Goal: Task Accomplishment & Management: Use online tool/utility

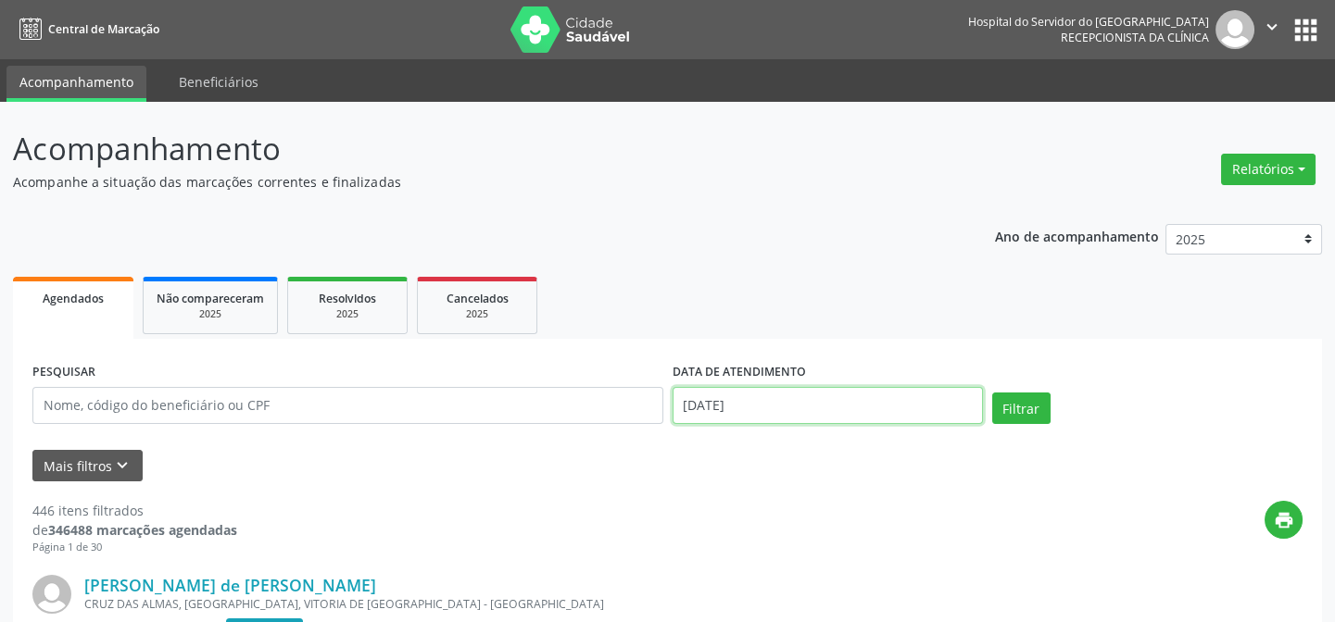
click at [723, 415] on input "[DATE]" at bounding box center [828, 405] width 310 height 37
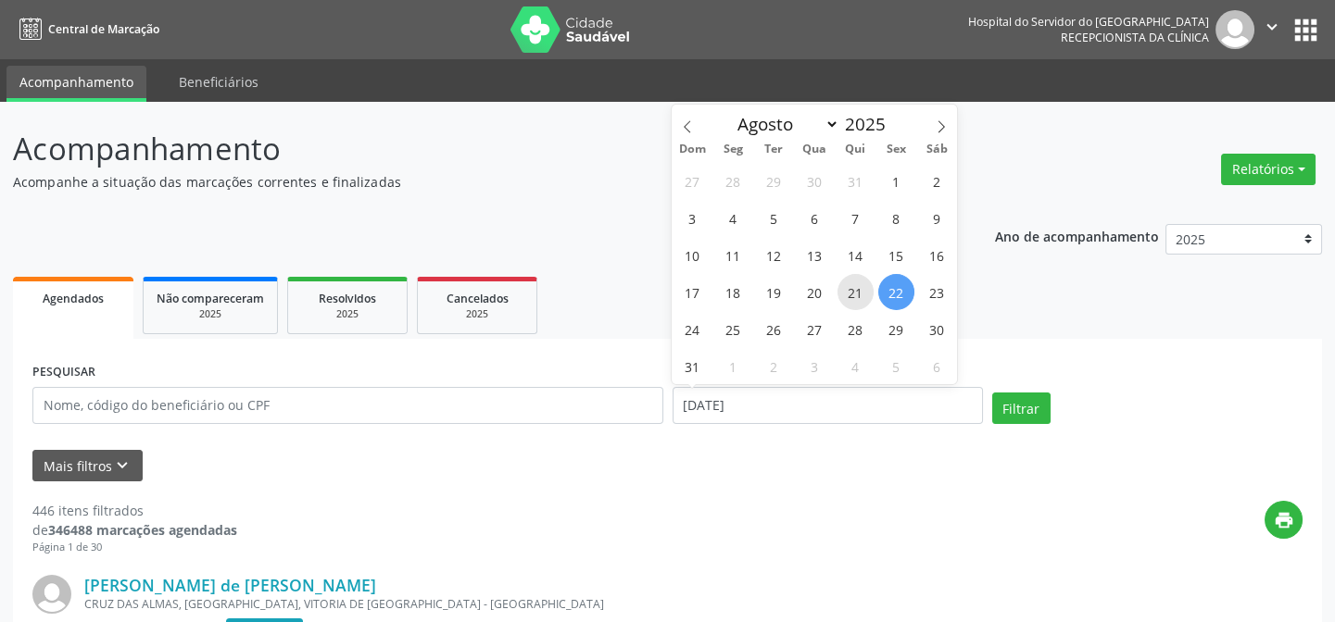
click at [862, 299] on span "21" at bounding box center [855, 292] width 36 height 36
type input "21/08/2025"
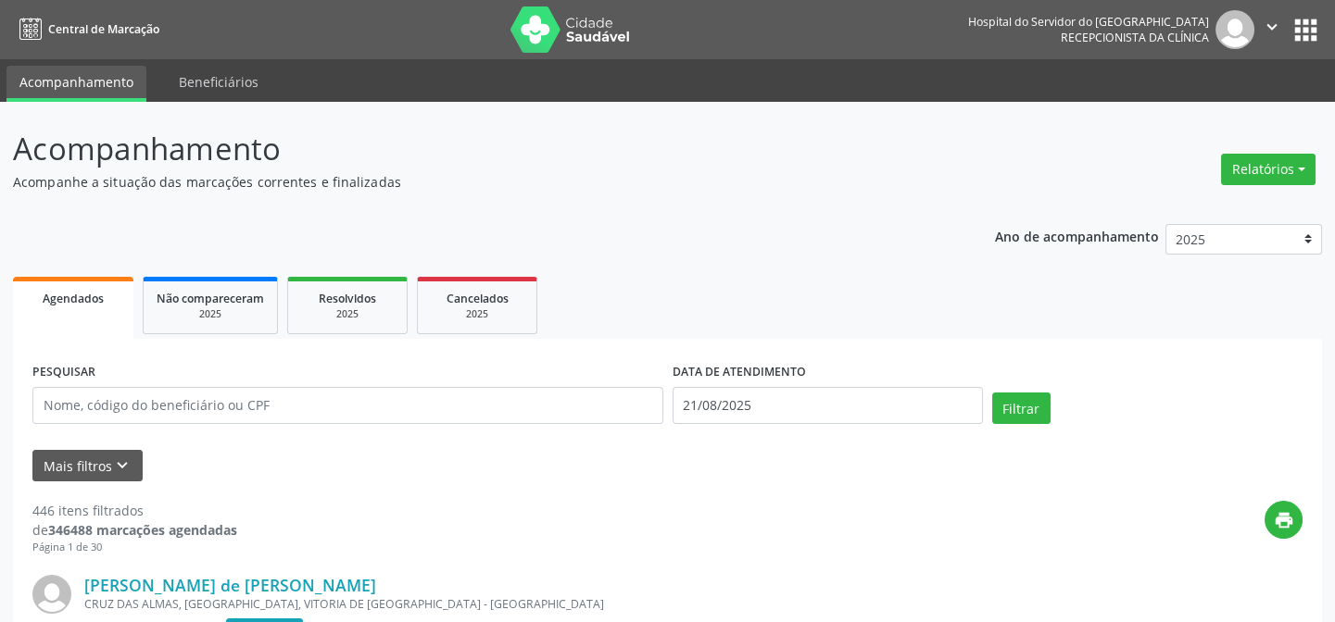
click at [139, 468] on div "Mais filtros keyboard_arrow_down" at bounding box center [667, 466] width 1279 height 32
click at [138, 465] on button "Mais filtros keyboard_arrow_down" at bounding box center [87, 466] width 110 height 32
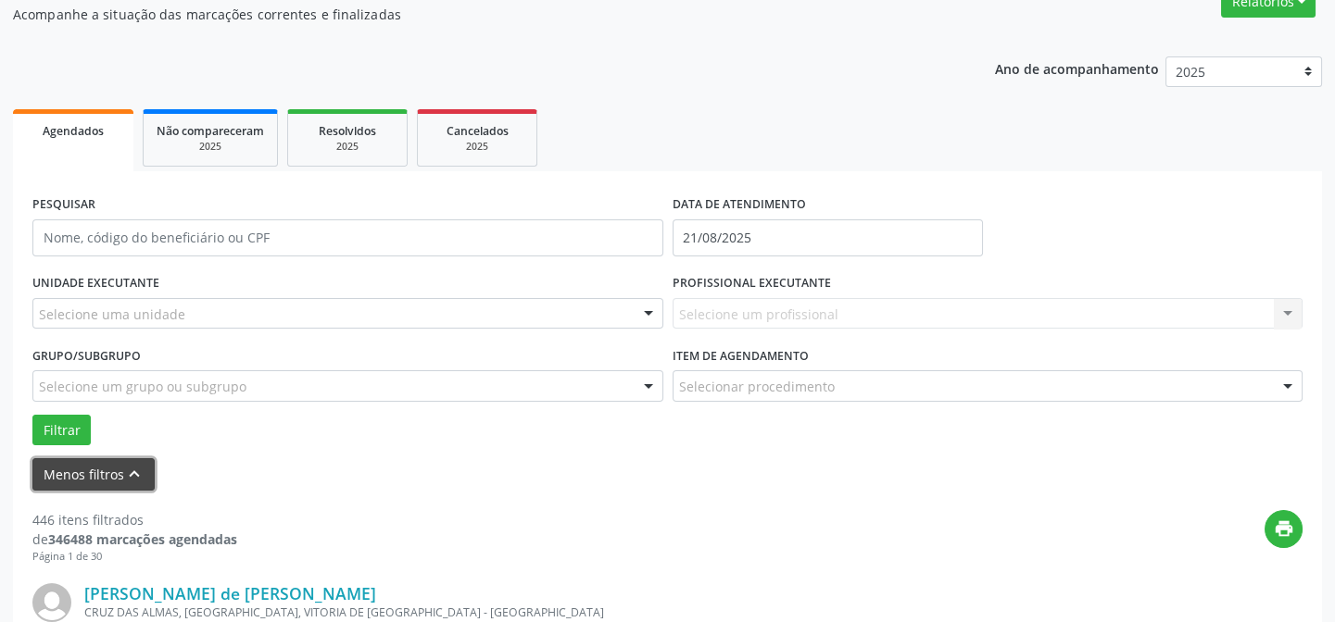
scroll to position [252, 0]
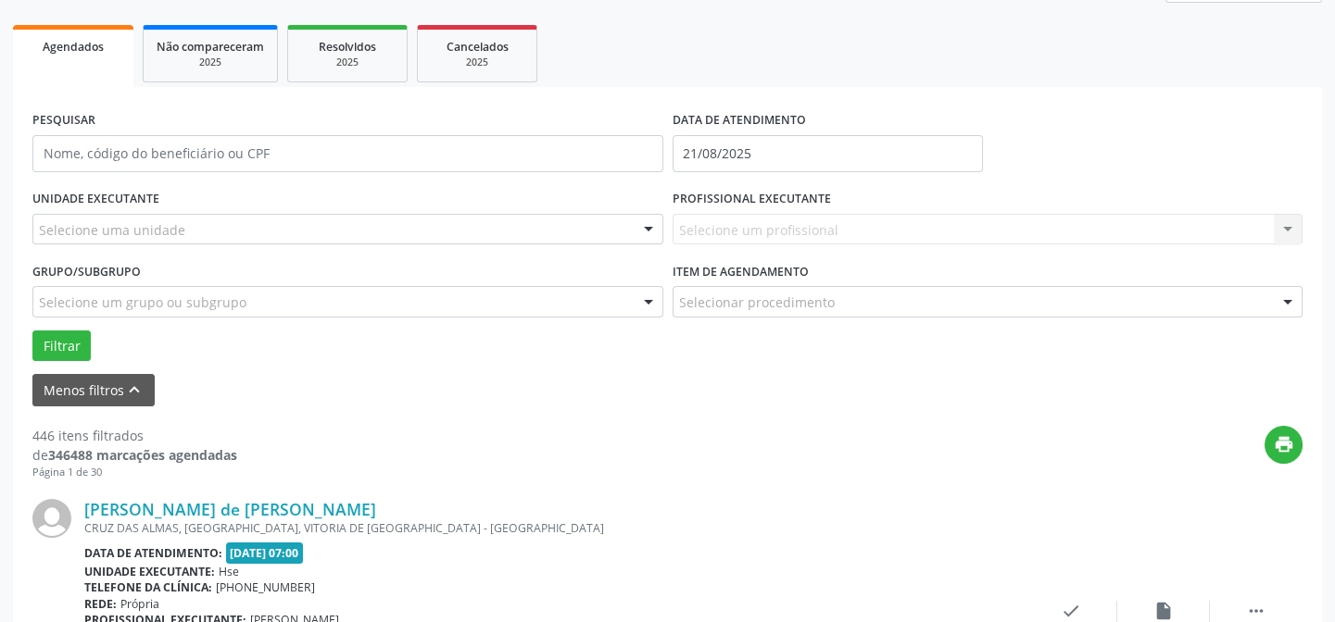
click at [580, 201] on div "UNIDADE EXECUTANTE Selecione uma unidade Todos as unidades Hse Nenhum resultado…" at bounding box center [348, 221] width 640 height 72
click at [568, 231] on div "Selecione uma unidade" at bounding box center [347, 229] width 631 height 31
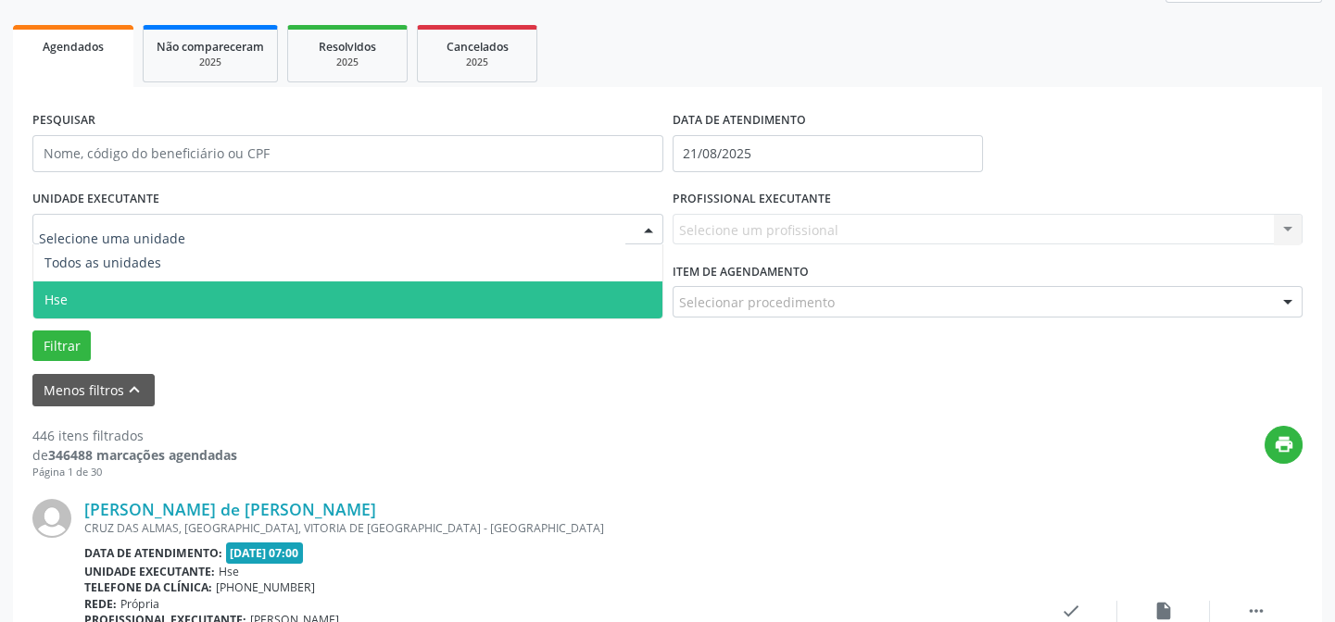
click at [231, 287] on span "Hse" at bounding box center [347, 300] width 629 height 37
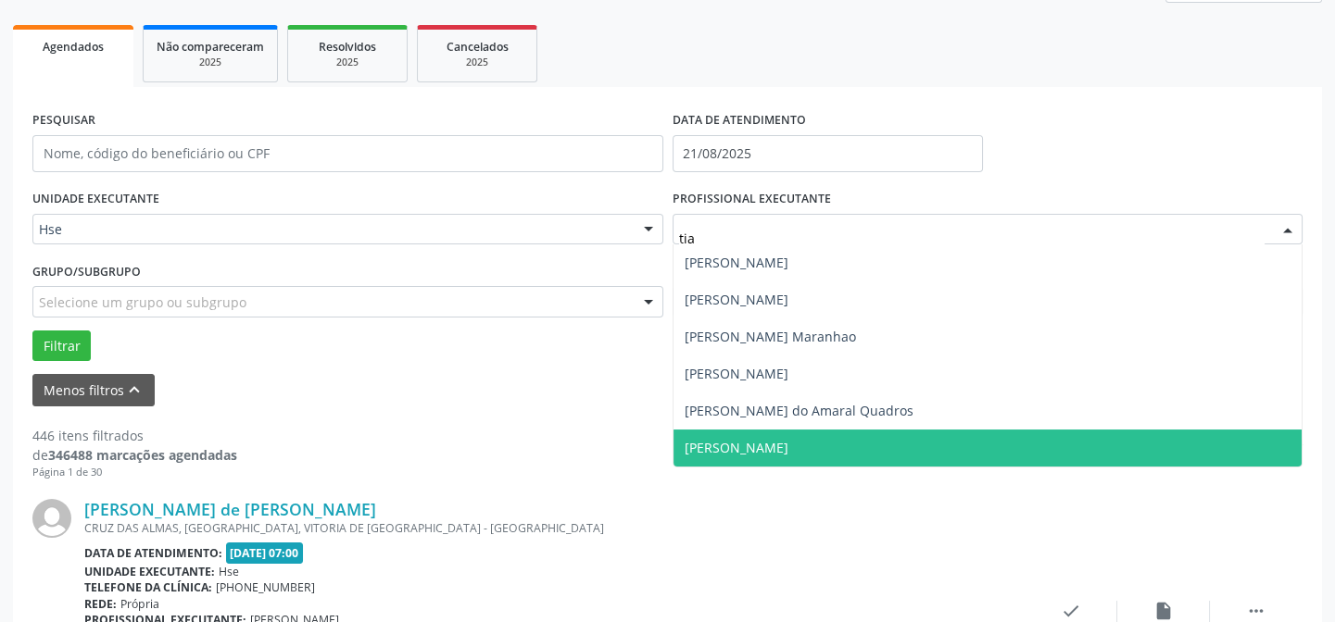
click at [788, 446] on span "[PERSON_NAME]" at bounding box center [737, 448] width 104 height 18
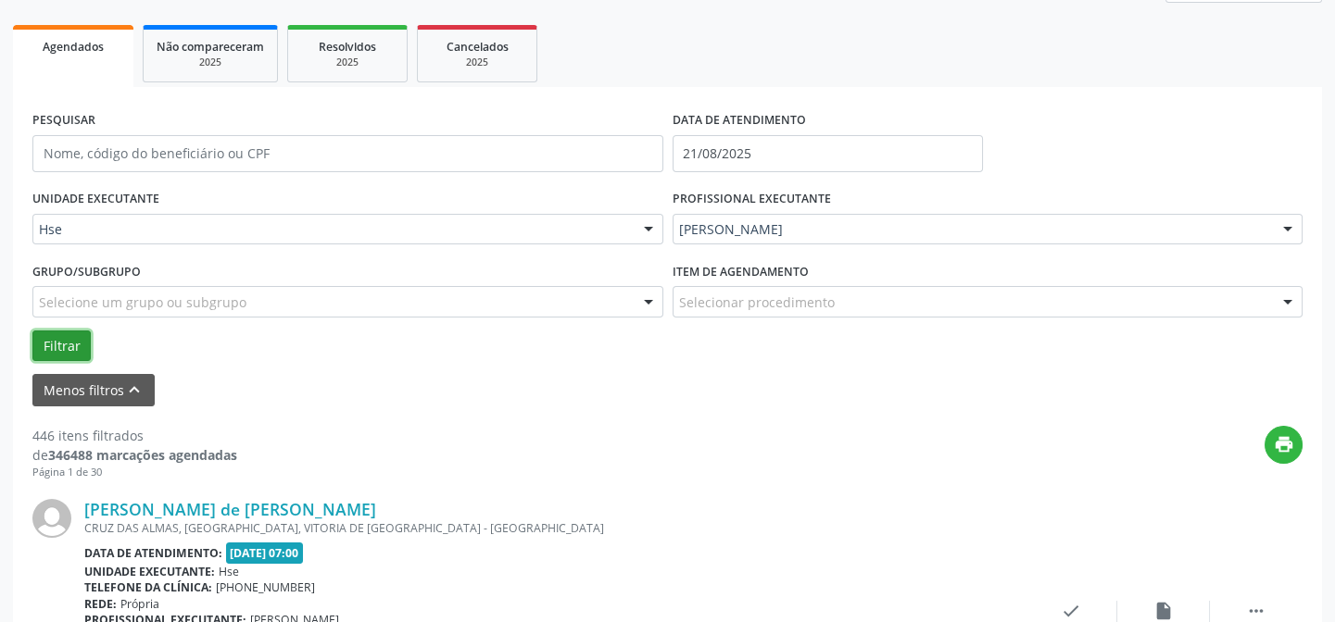
click at [37, 341] on button "Filtrar" at bounding box center [61, 346] width 58 height 31
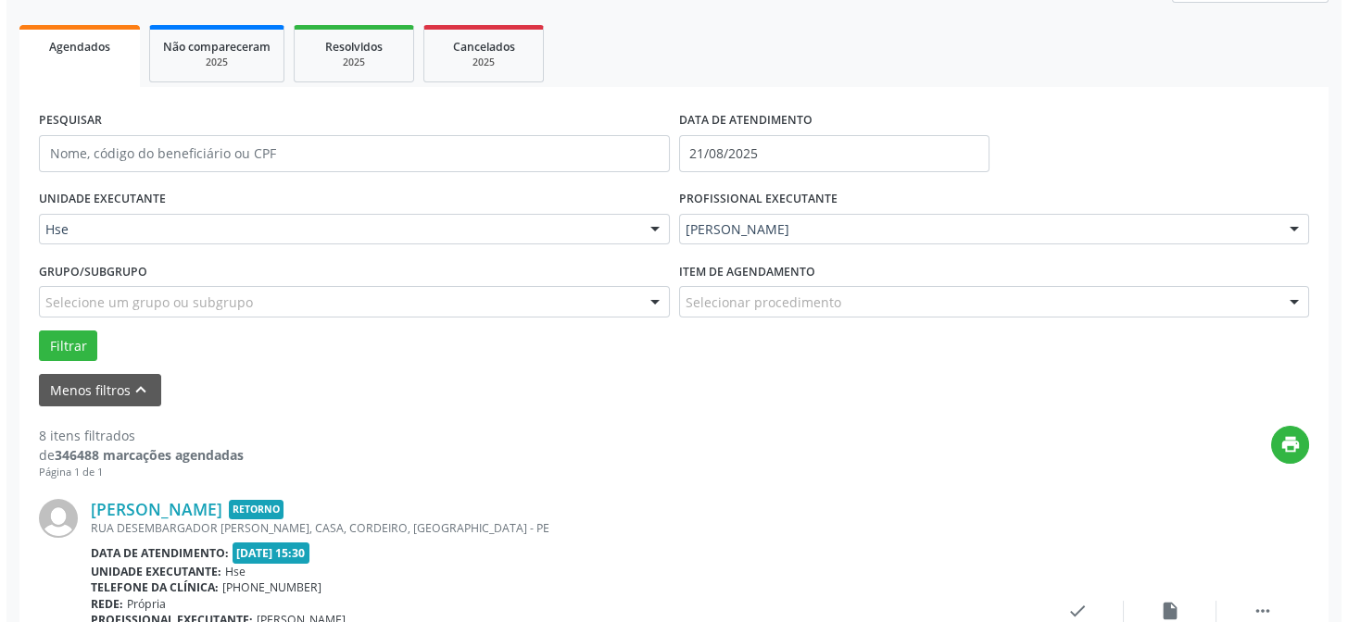
scroll to position [421, 0]
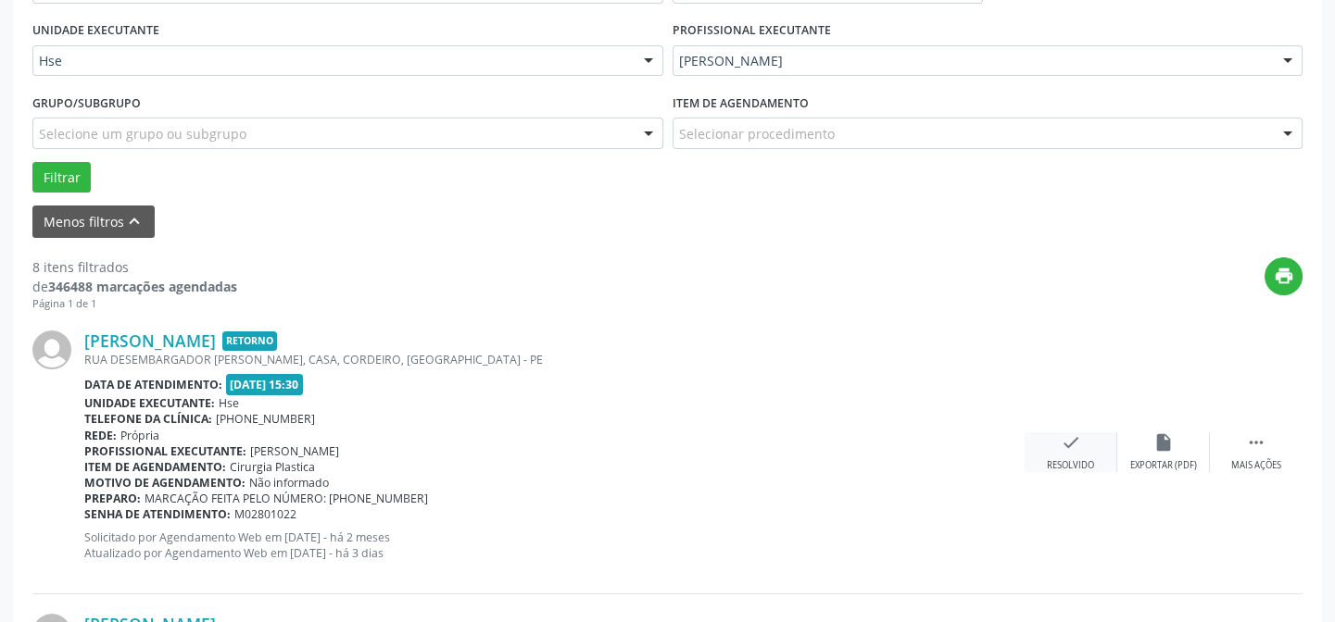
click at [1075, 464] on div "Resolvido" at bounding box center [1070, 465] width 47 height 13
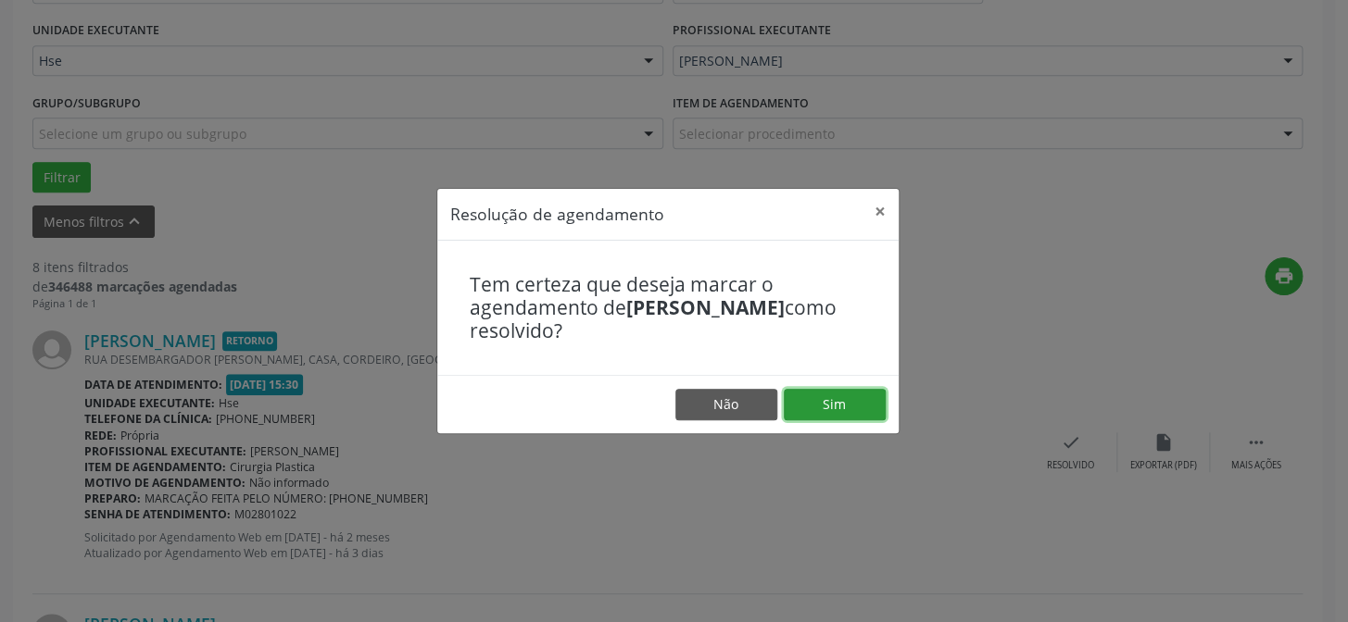
click at [826, 396] on button "Sim" at bounding box center [835, 404] width 102 height 31
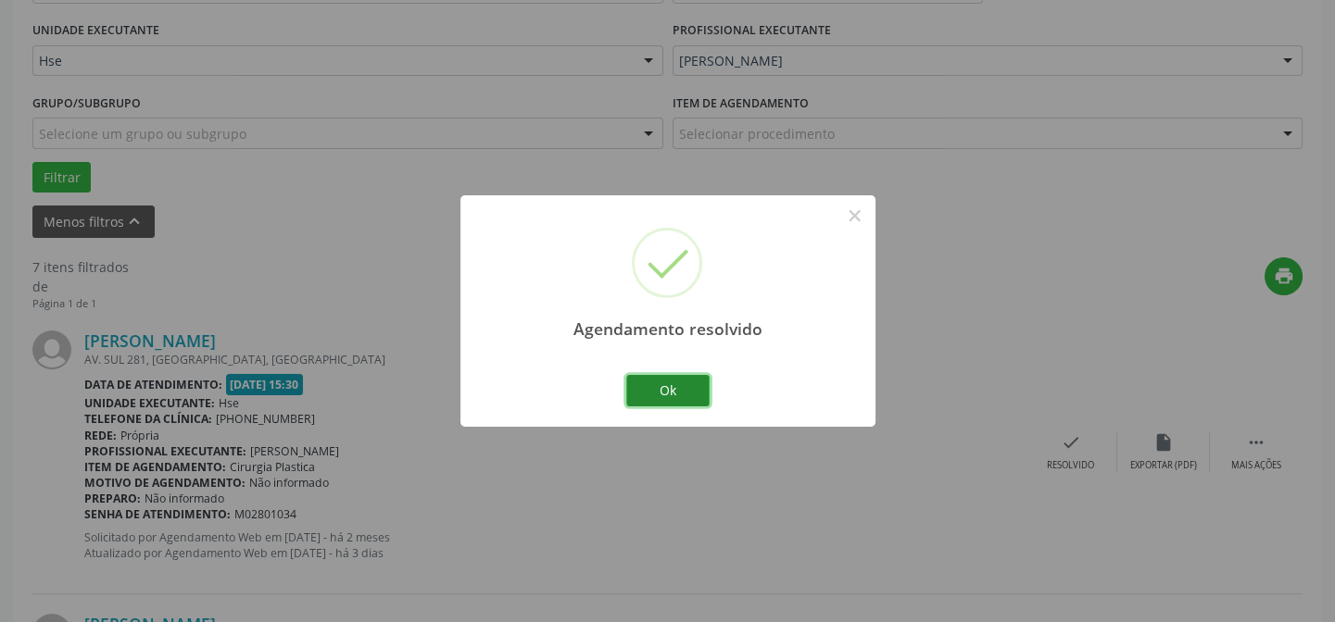
click at [693, 389] on button "Ok" at bounding box center [667, 390] width 83 height 31
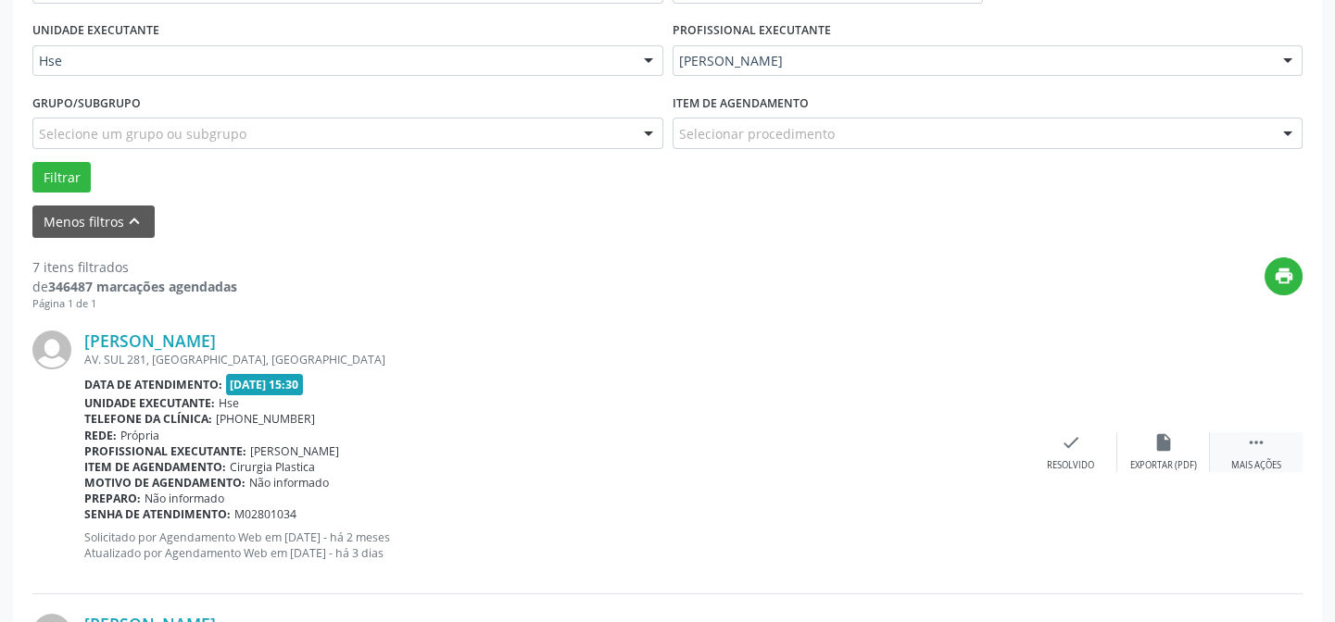
click at [1236, 442] on div " Mais ações" at bounding box center [1256, 453] width 93 height 40
click at [1129, 453] on div "alarm_off Não compareceu" at bounding box center [1163, 453] width 93 height 40
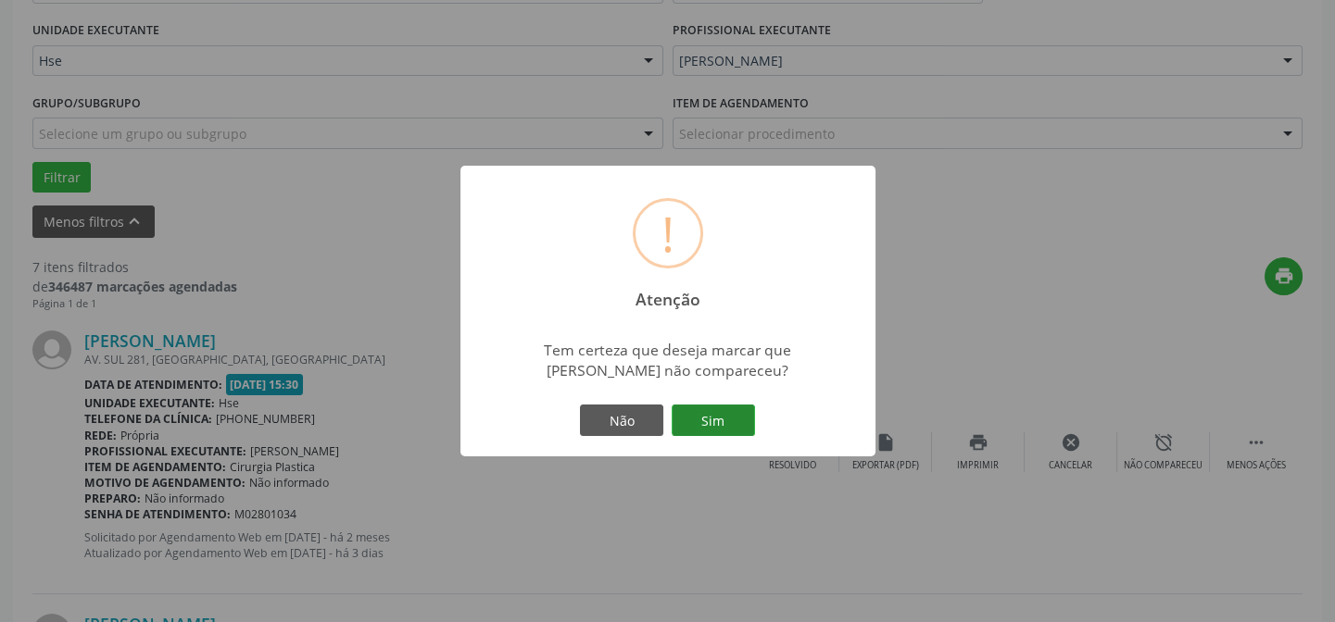
click at [716, 423] on button "Sim" at bounding box center [713, 420] width 83 height 31
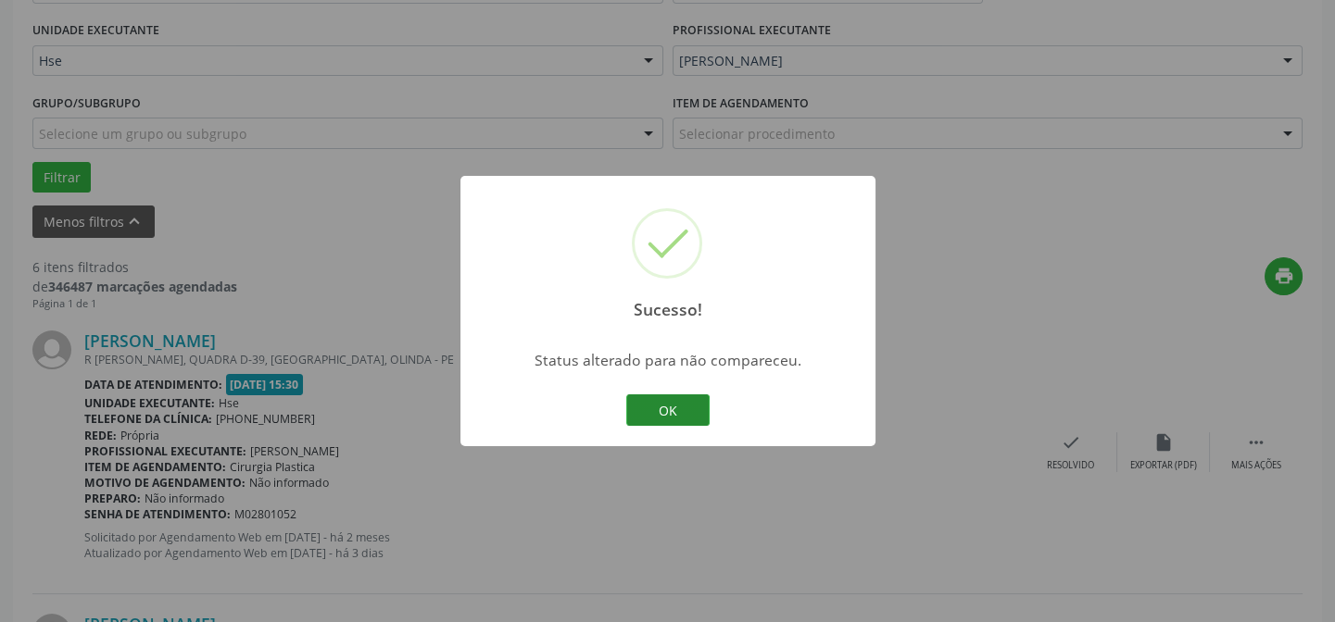
click at [703, 423] on button "OK" at bounding box center [667, 410] width 83 height 31
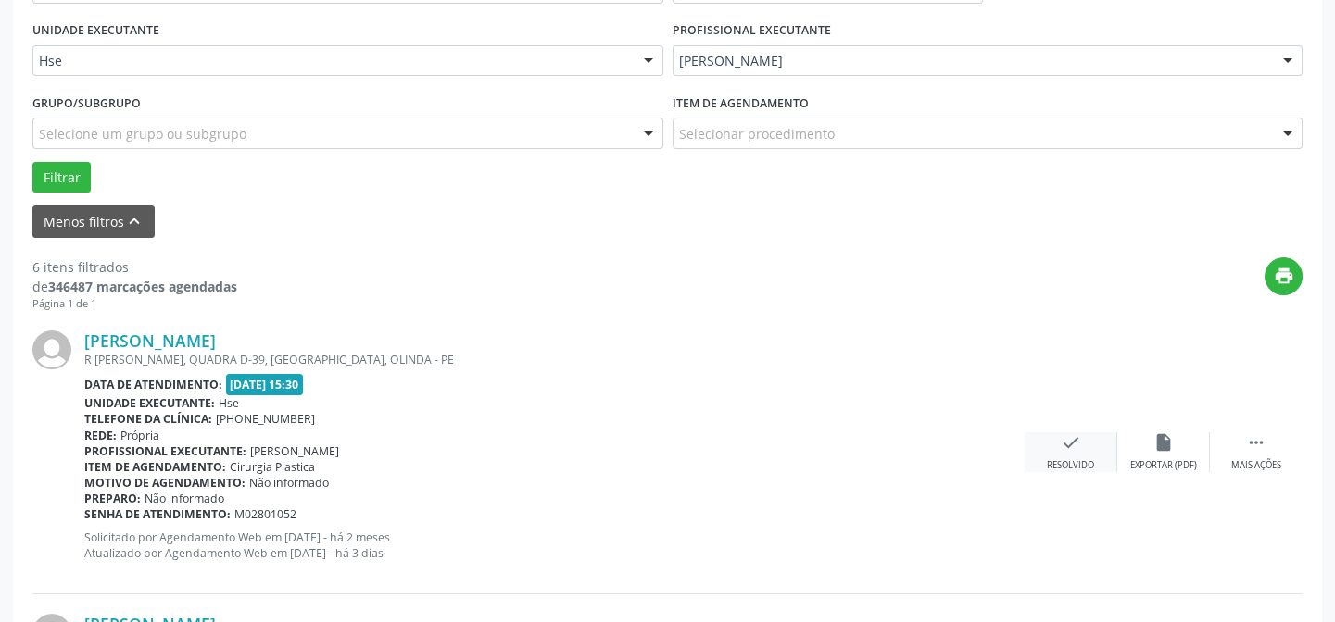
click at [1077, 446] on icon "check" at bounding box center [1071, 443] width 20 height 20
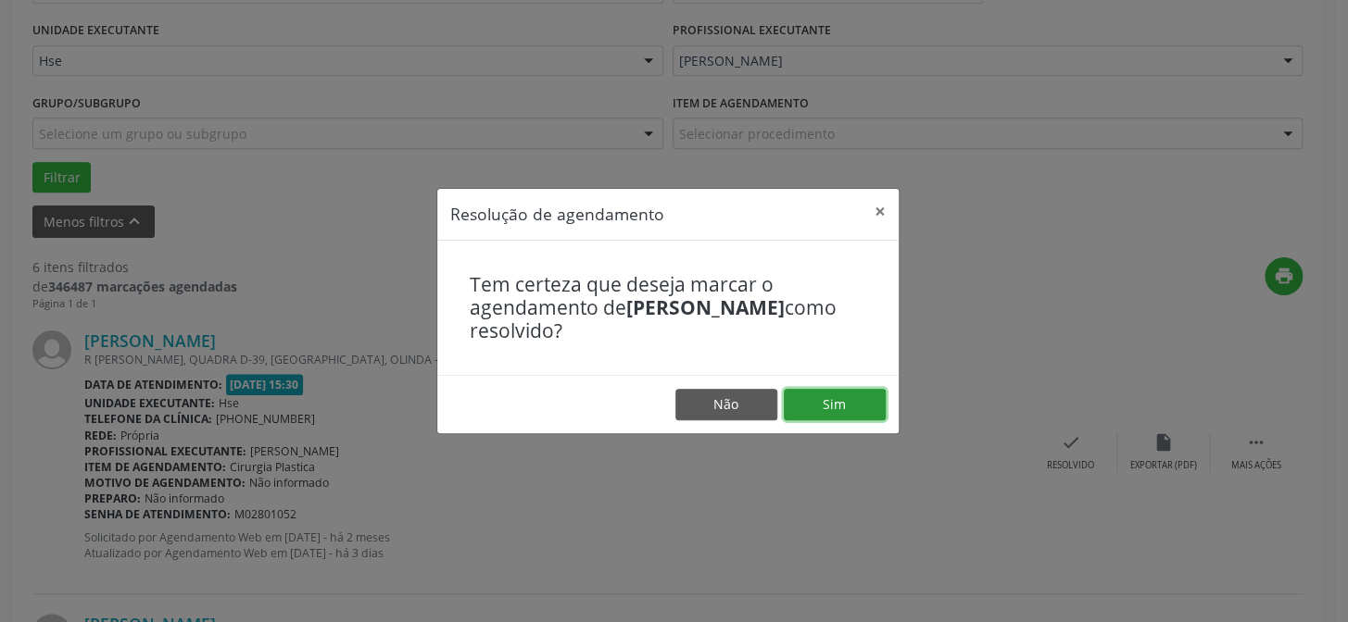
click at [866, 397] on button "Sim" at bounding box center [835, 404] width 102 height 31
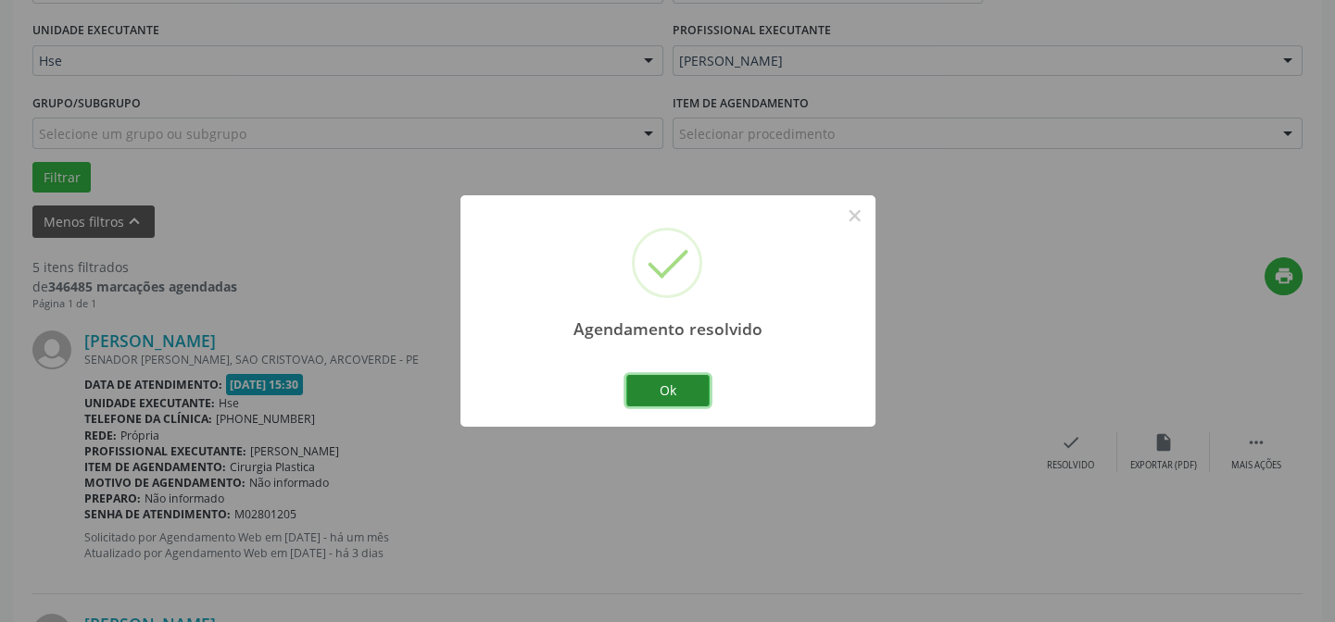
click at [655, 389] on button "Ok" at bounding box center [667, 390] width 83 height 31
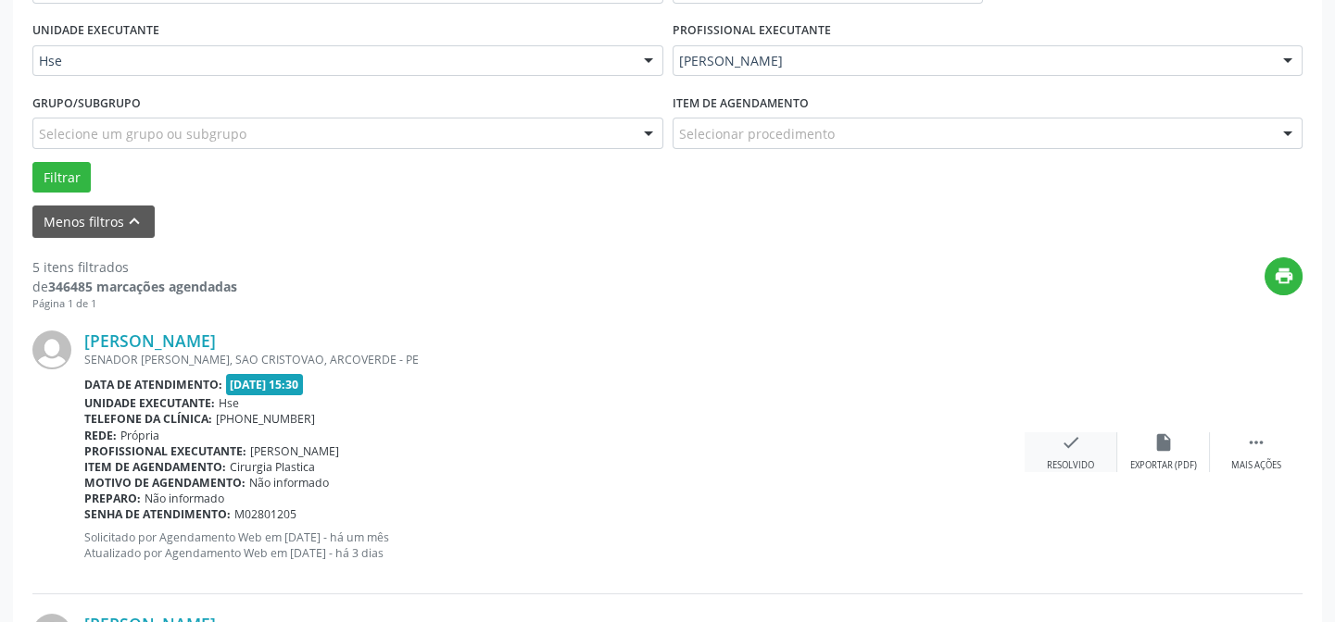
click at [1087, 449] on div "check Resolvido" at bounding box center [1071, 453] width 93 height 40
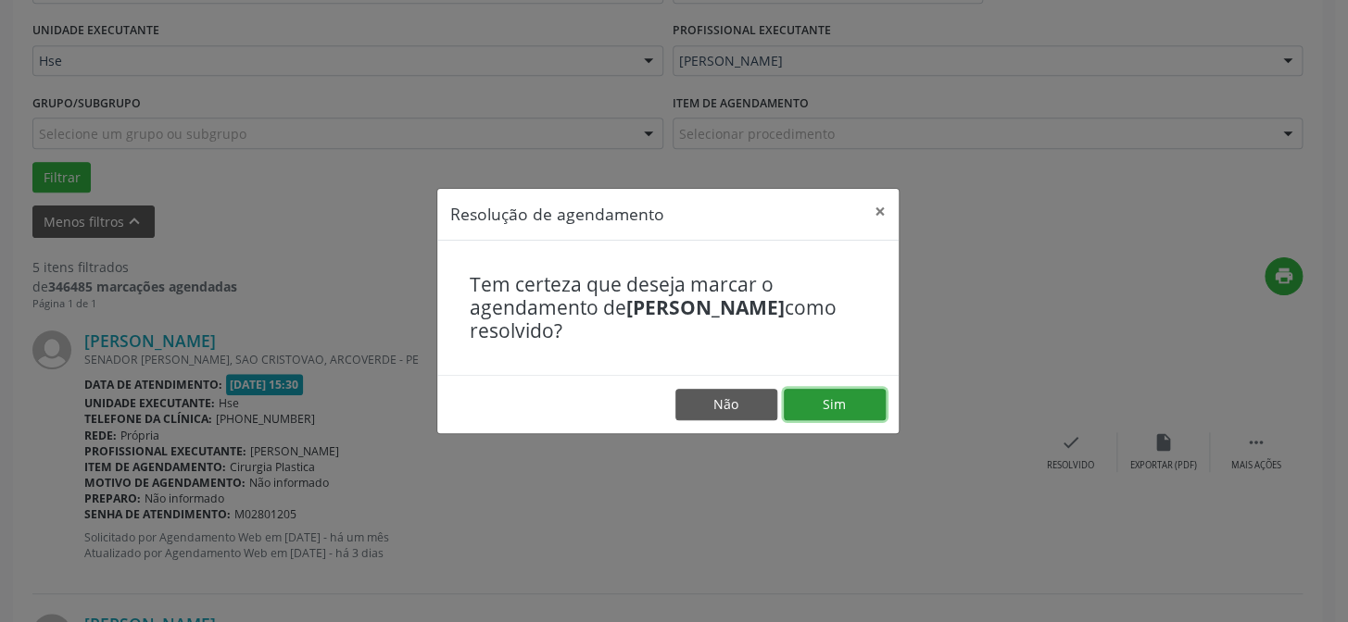
click at [855, 394] on button "Sim" at bounding box center [835, 404] width 102 height 31
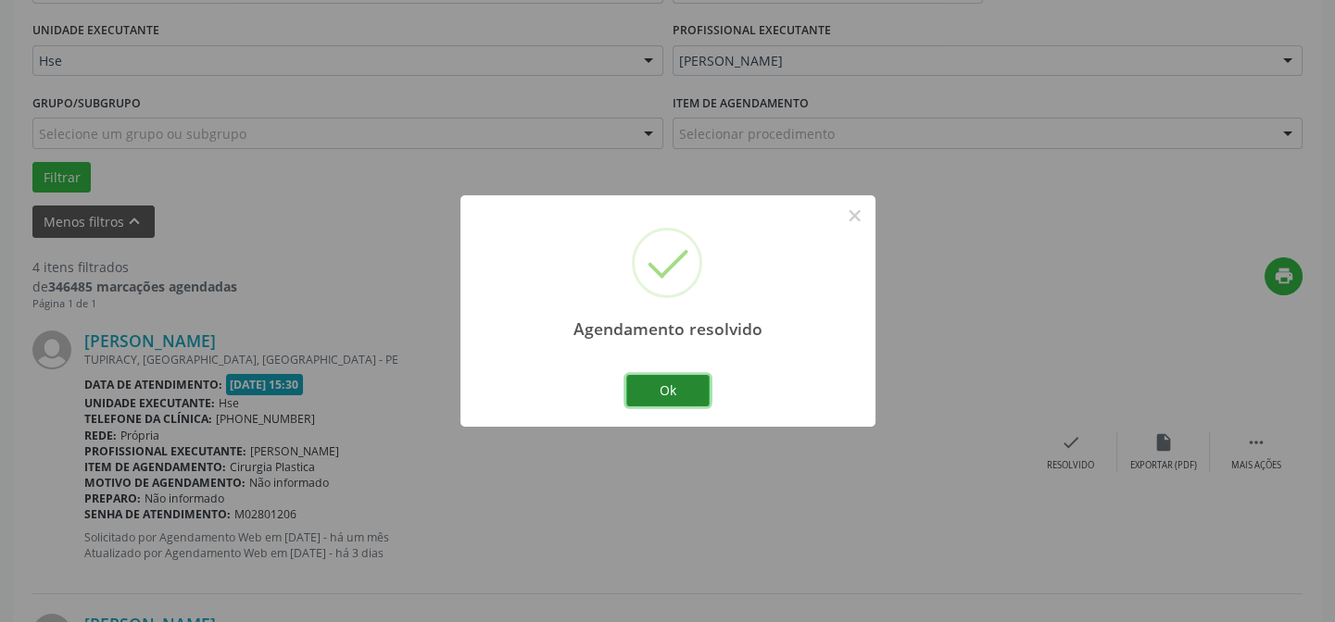
click at [690, 393] on button "Ok" at bounding box center [667, 390] width 83 height 31
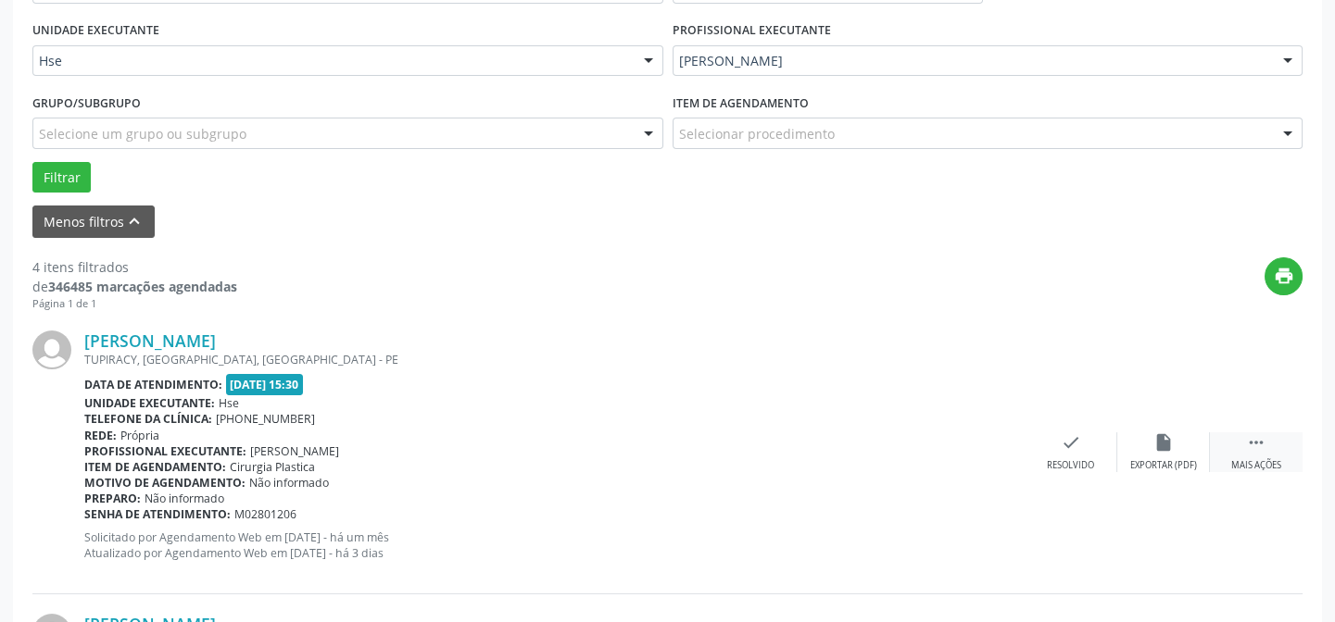
click at [1246, 446] on icon "" at bounding box center [1256, 443] width 20 height 20
click at [1176, 443] on div "alarm_off Não compareceu" at bounding box center [1163, 453] width 93 height 40
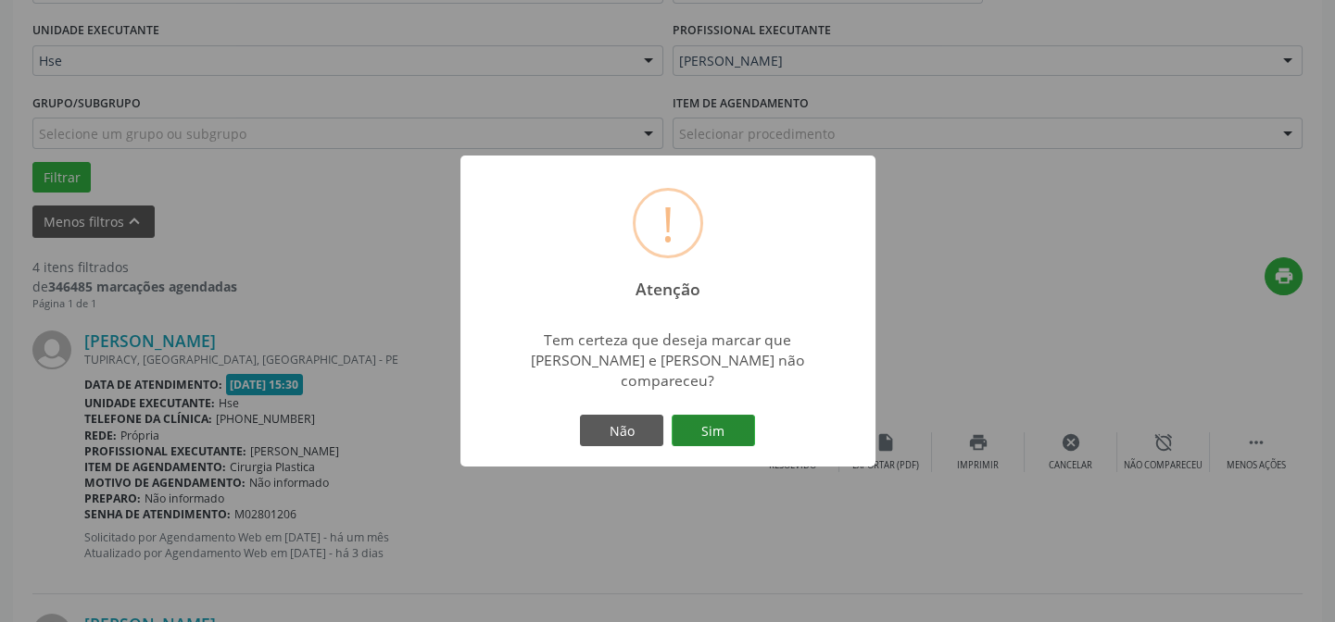
click at [730, 416] on button "Sim" at bounding box center [713, 430] width 83 height 31
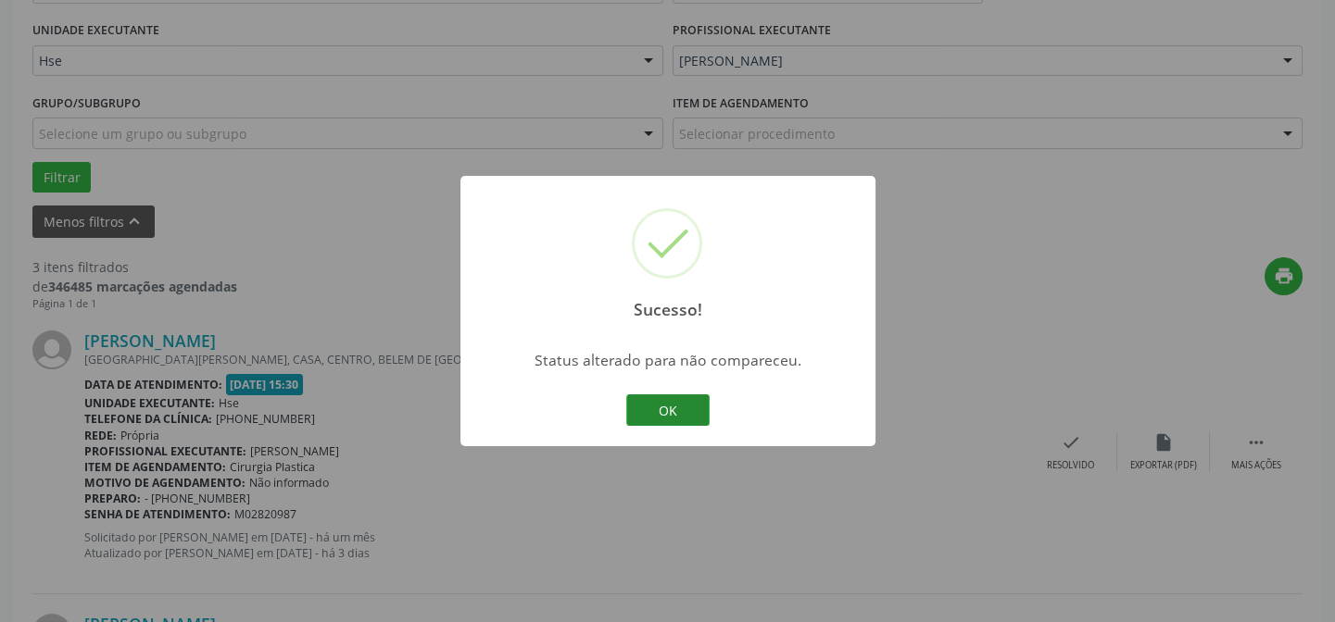
click at [676, 421] on button "OK" at bounding box center [667, 410] width 83 height 31
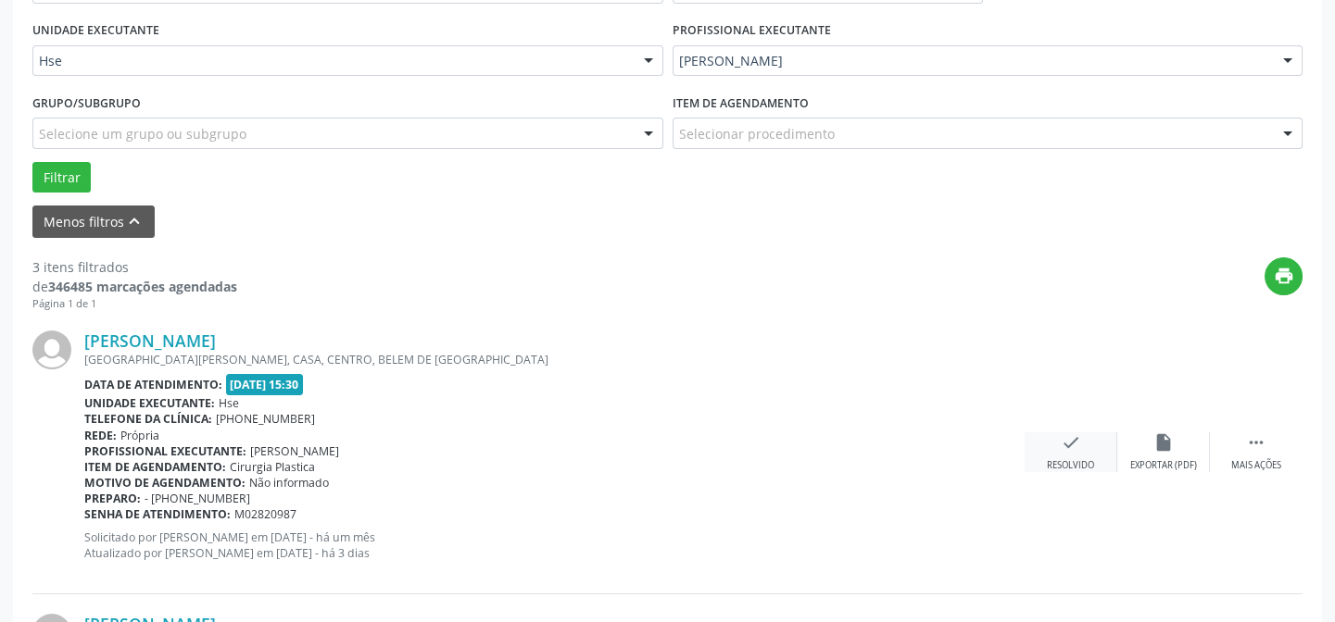
click at [1081, 453] on div "check Resolvido" at bounding box center [1071, 453] width 93 height 40
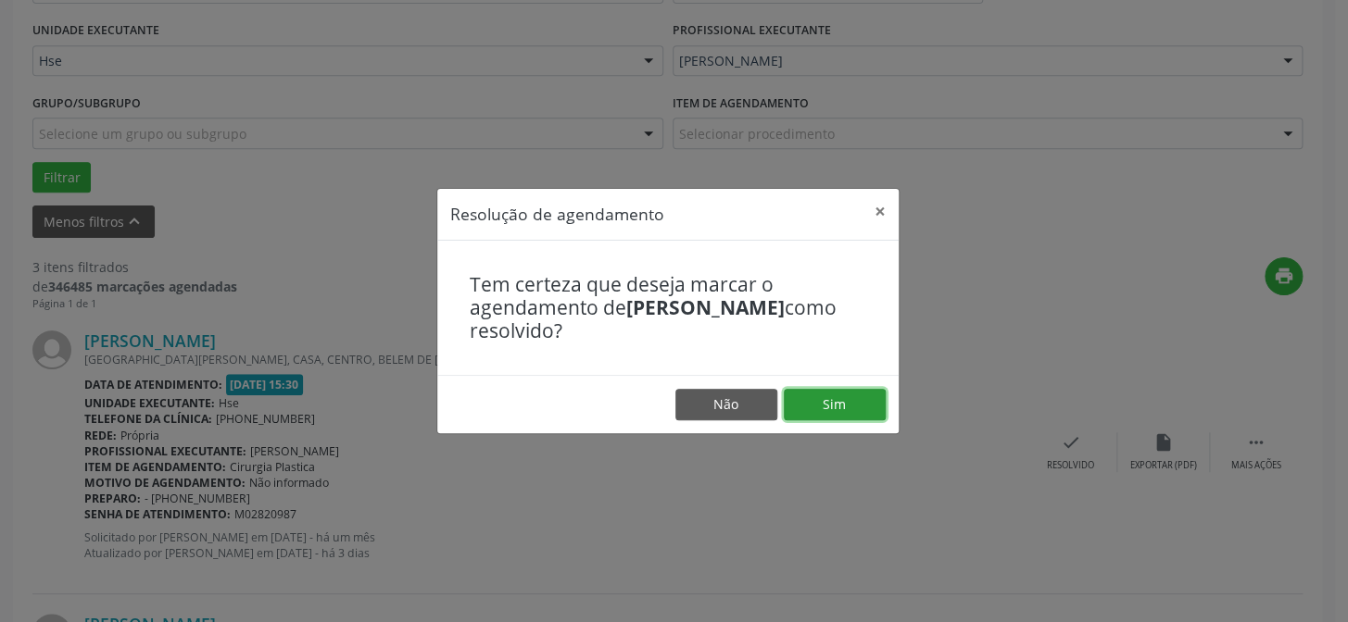
click at [851, 407] on button "Sim" at bounding box center [835, 404] width 102 height 31
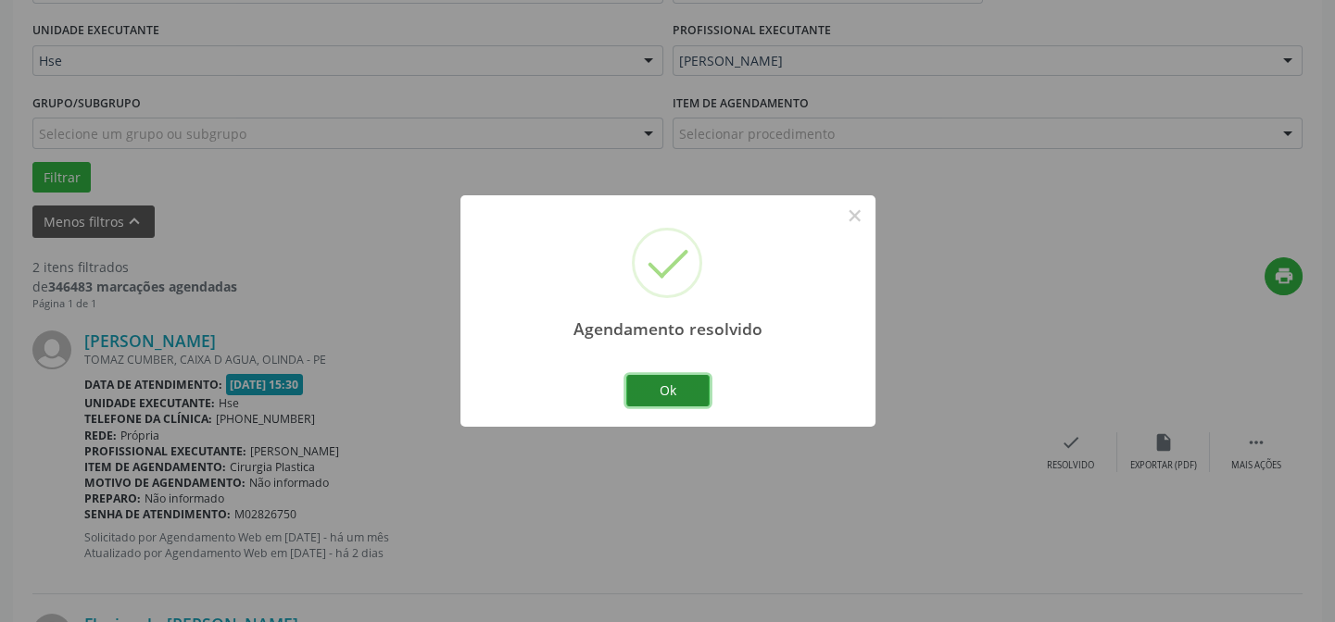
click at [678, 397] on button "Ok" at bounding box center [667, 390] width 83 height 31
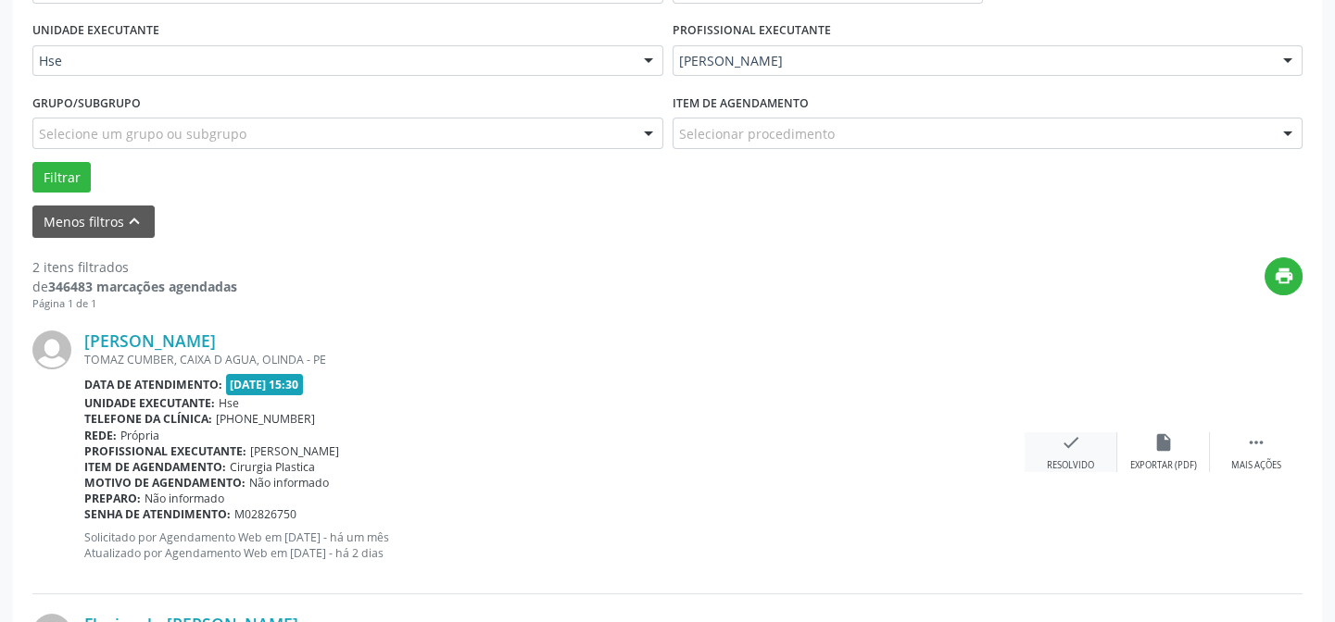
click at [1065, 436] on icon "check" at bounding box center [1071, 443] width 20 height 20
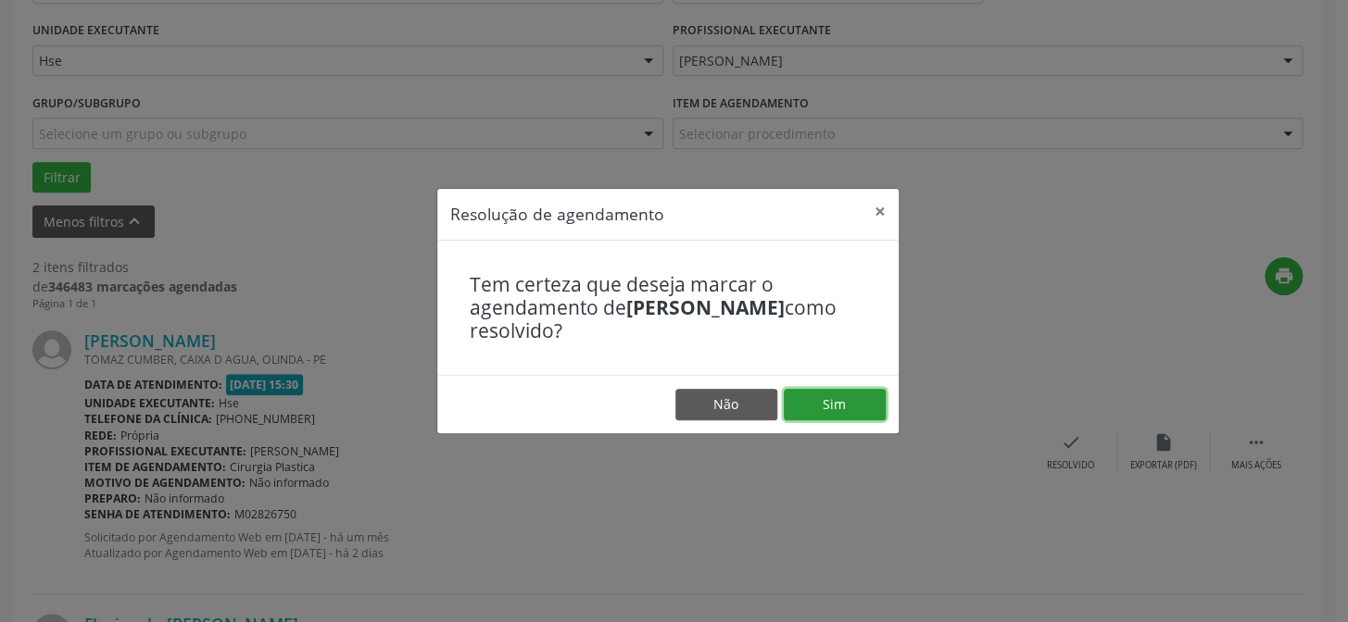
click at [872, 406] on button "Sim" at bounding box center [835, 404] width 102 height 31
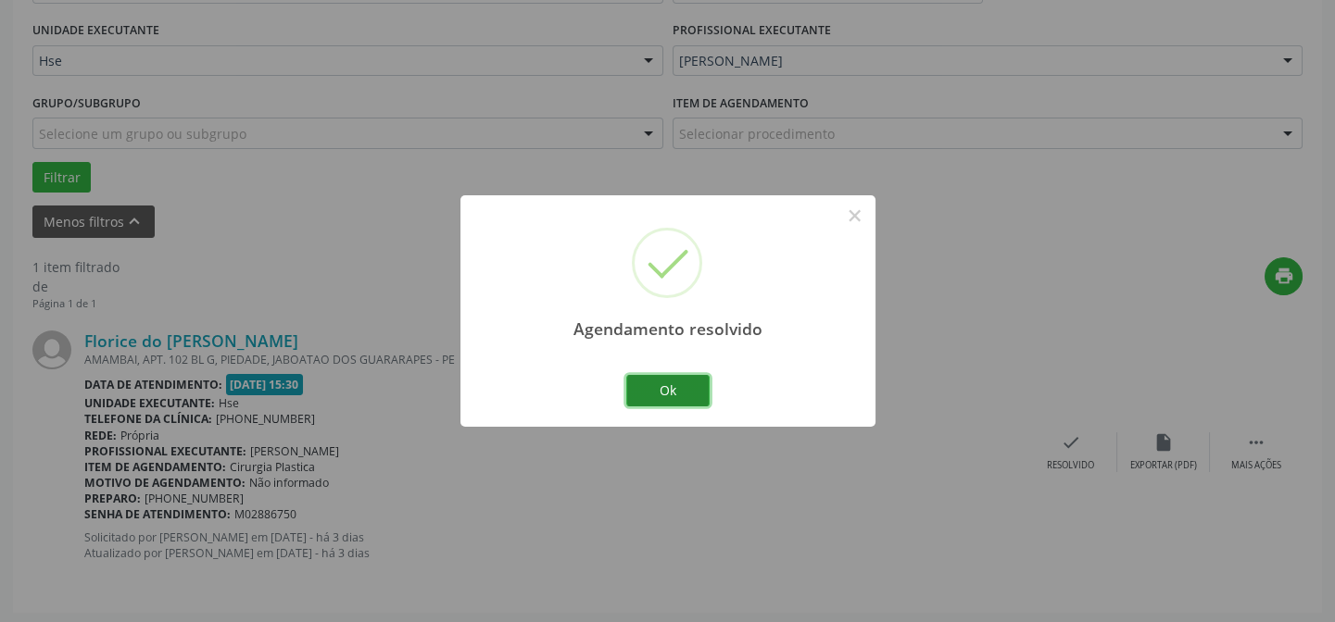
click at [674, 400] on button "Ok" at bounding box center [667, 390] width 83 height 31
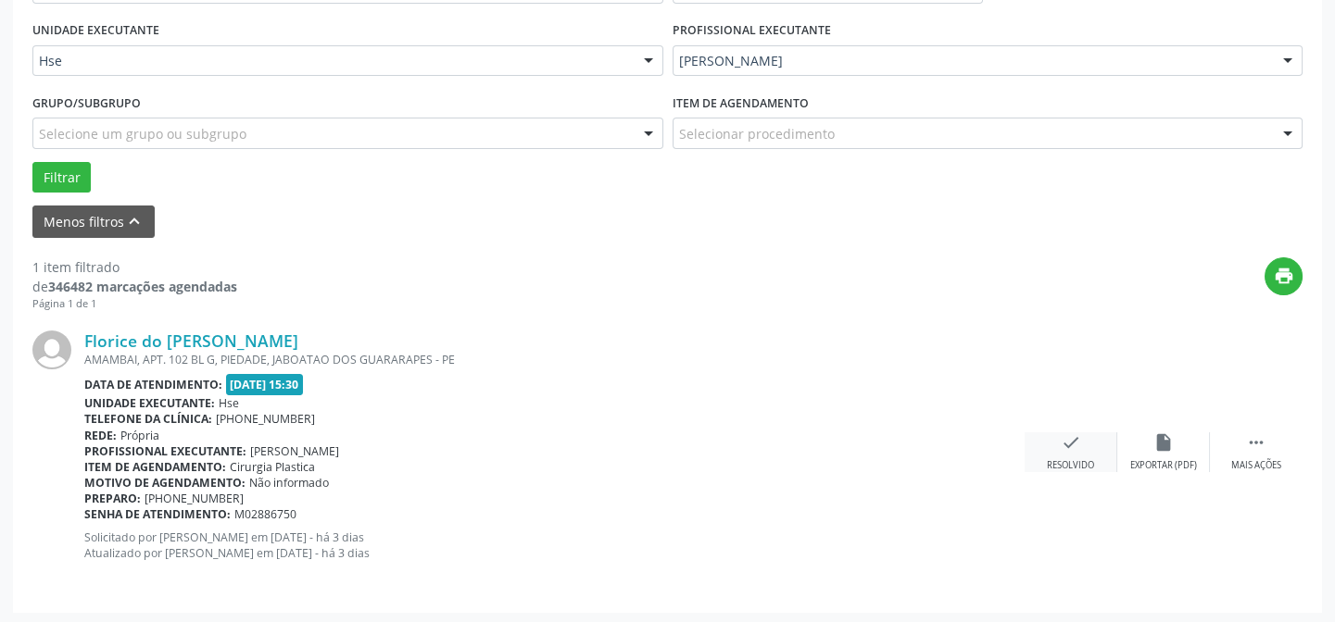
click at [1053, 453] on div "check Resolvido" at bounding box center [1071, 453] width 93 height 40
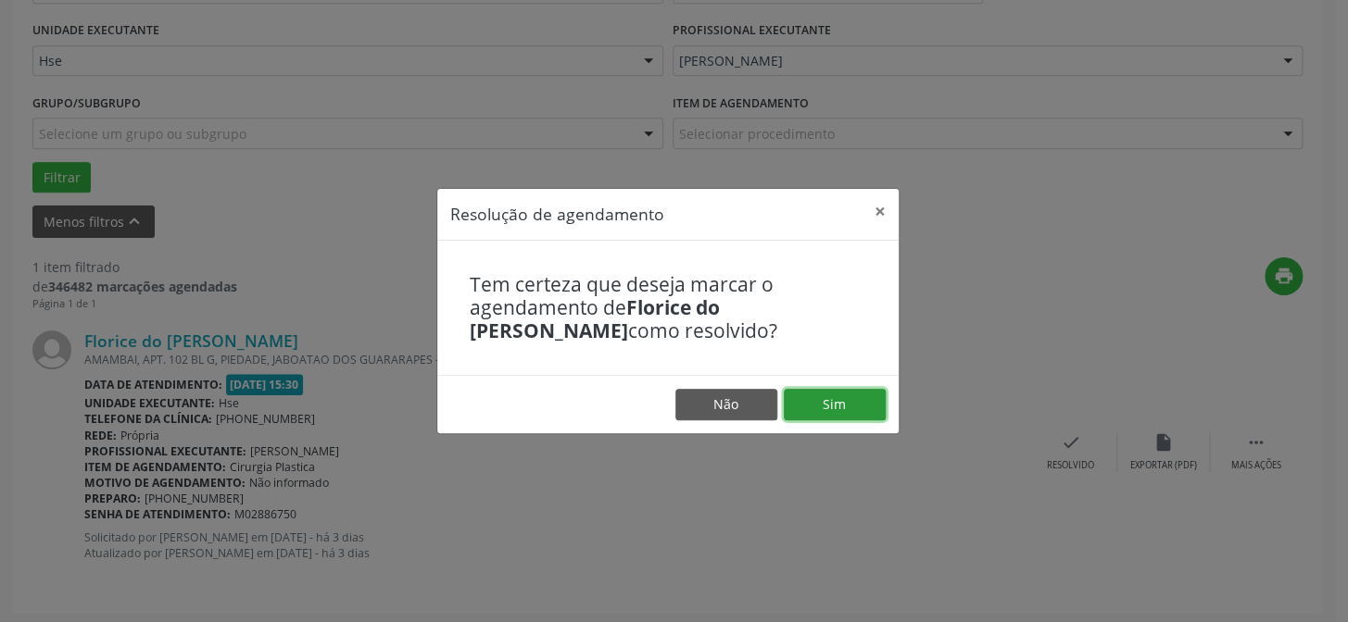
click at [851, 413] on button "Sim" at bounding box center [835, 404] width 102 height 31
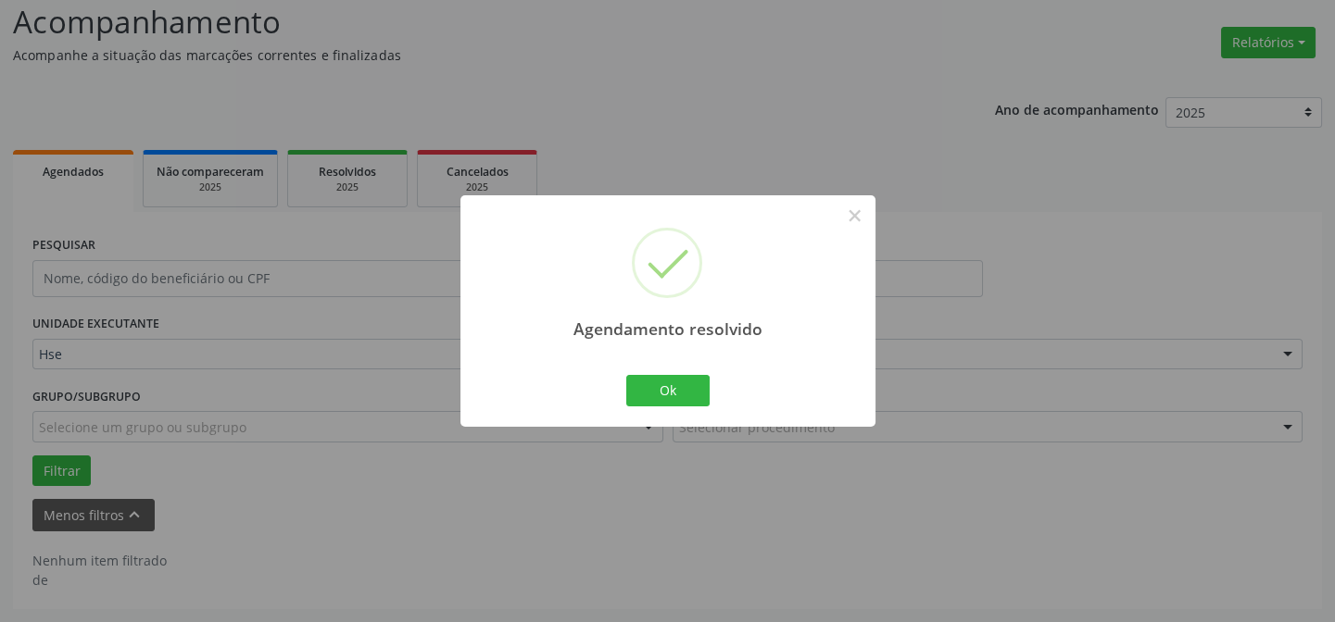
scroll to position [125, 0]
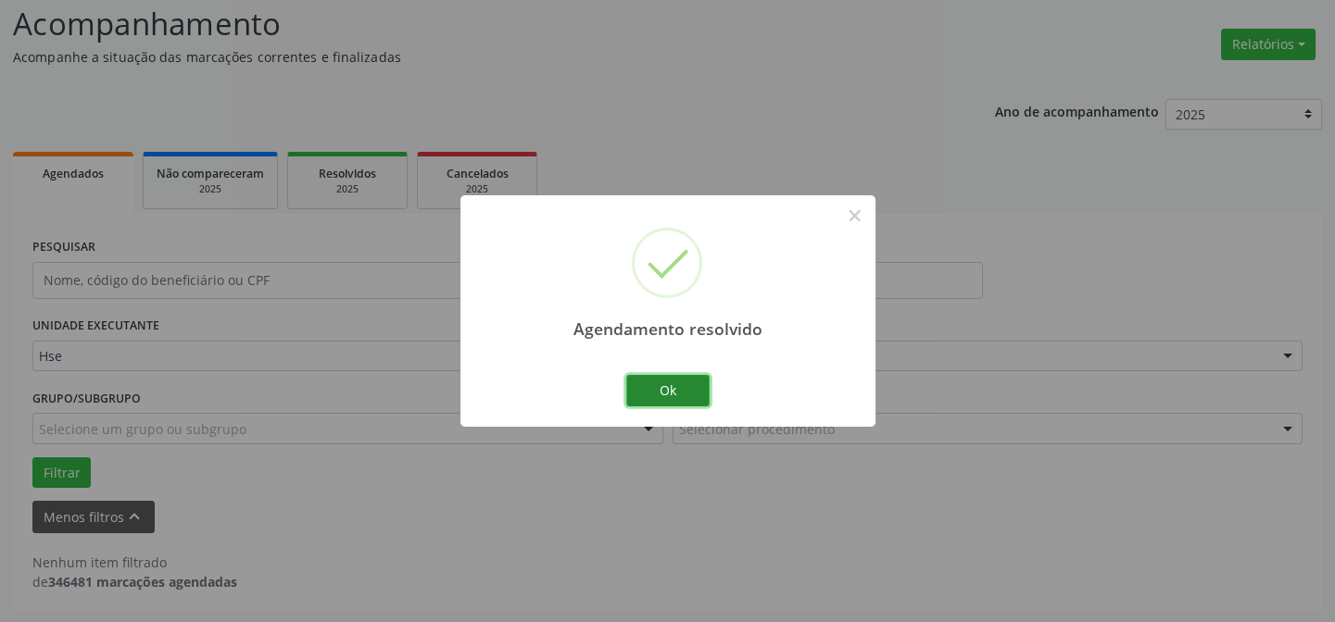
click at [667, 396] on button "Ok" at bounding box center [667, 390] width 83 height 31
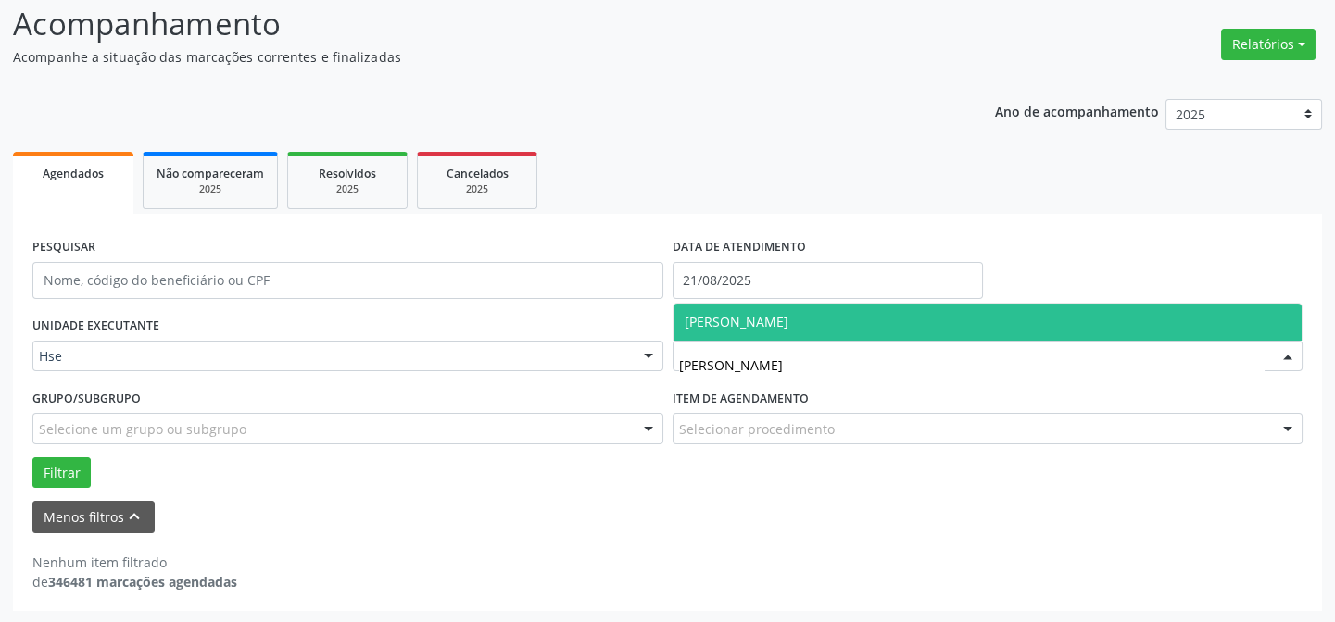
type input "[PERSON_NAME]"
click at [747, 306] on span "[PERSON_NAME]" at bounding box center [987, 322] width 629 height 37
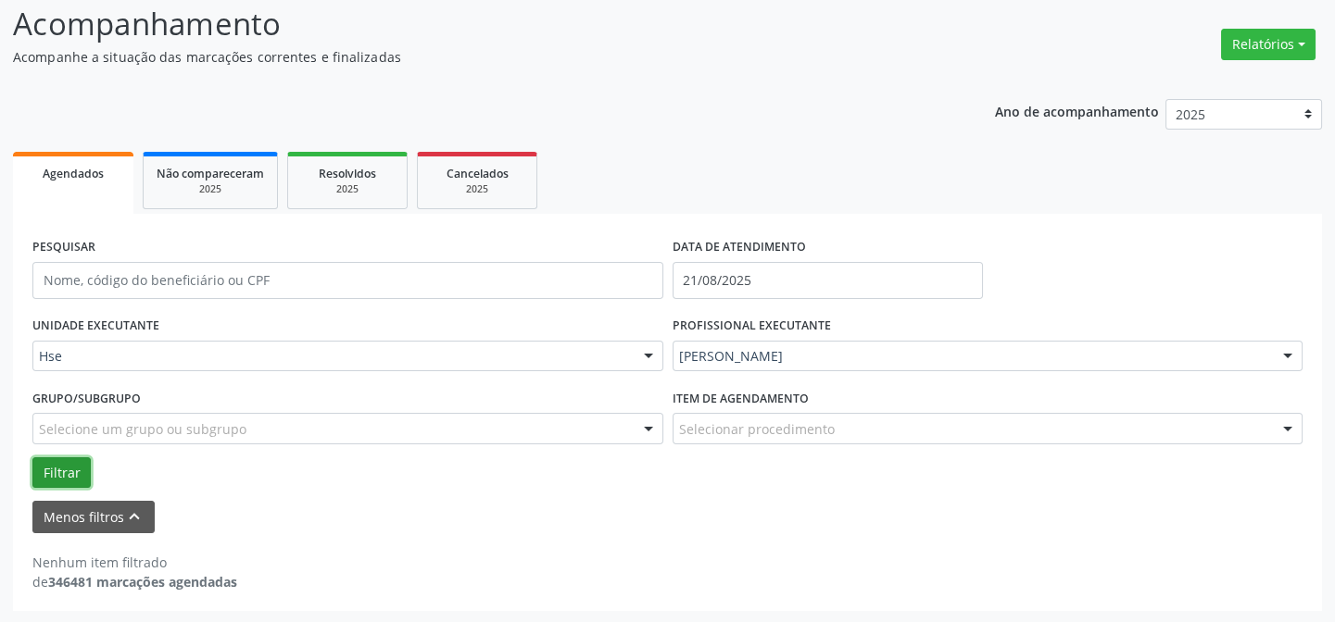
click at [58, 477] on button "Filtrar" at bounding box center [61, 473] width 58 height 31
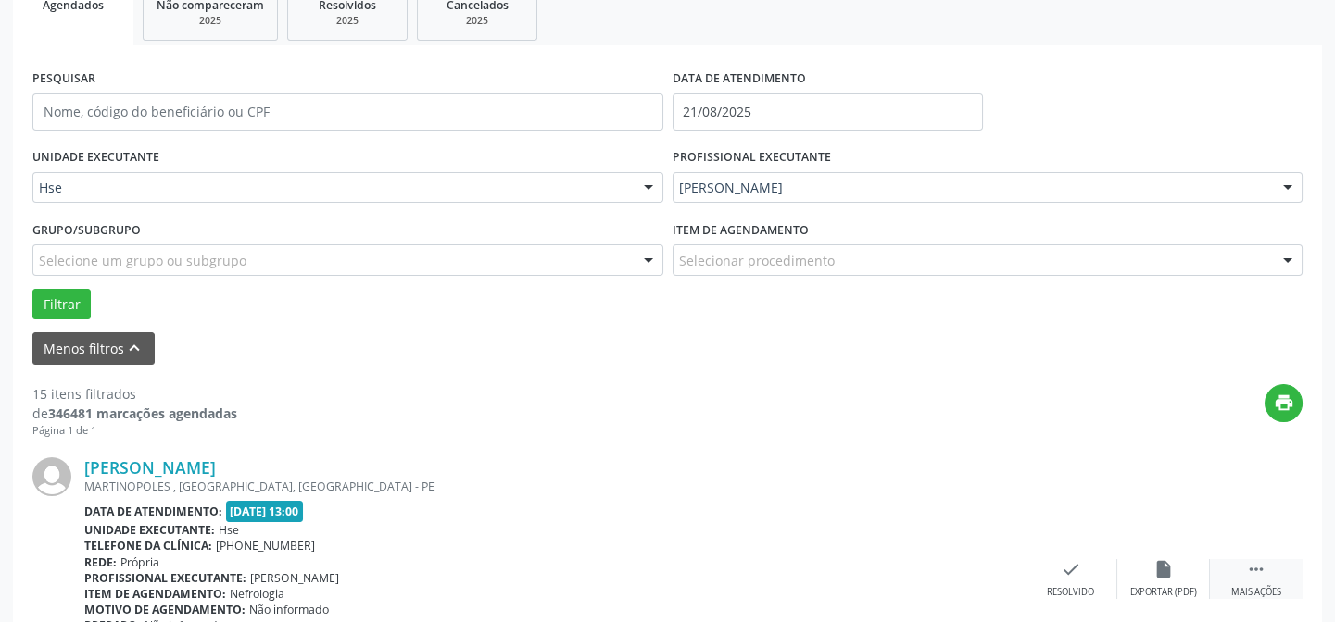
click at [1261, 567] on icon "" at bounding box center [1256, 570] width 20 height 20
click at [1172, 565] on icon "alarm_off" at bounding box center [1163, 570] width 20 height 20
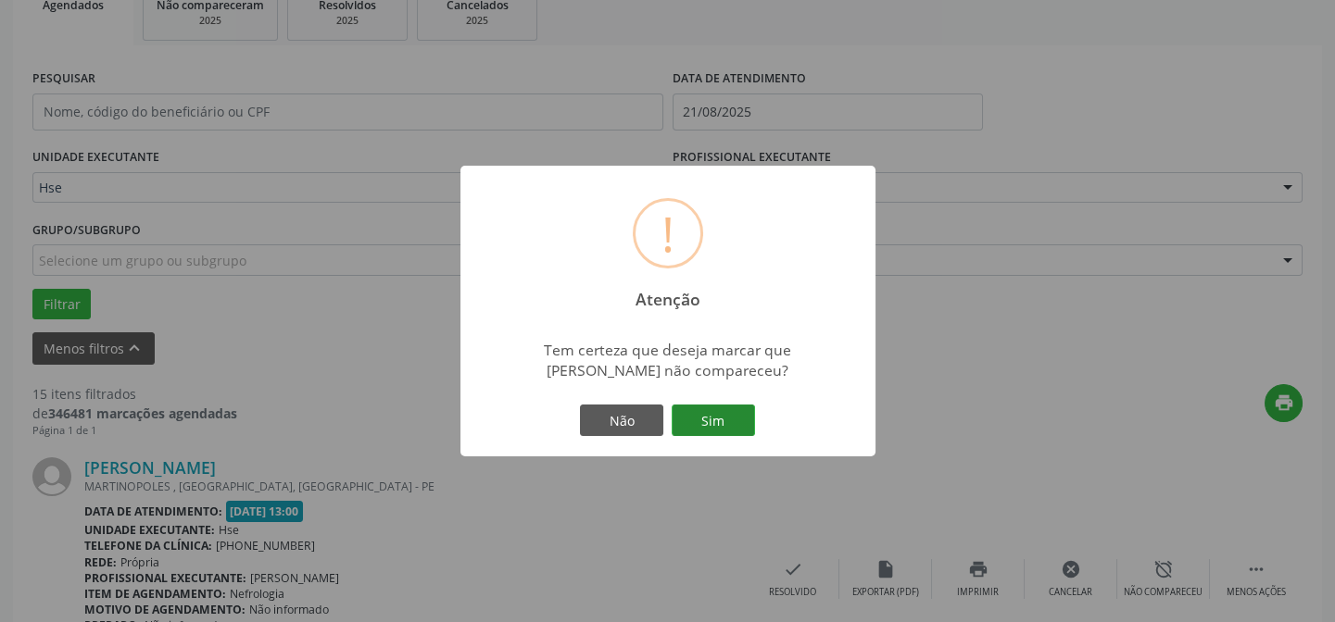
click at [702, 414] on button "Sim" at bounding box center [713, 420] width 83 height 31
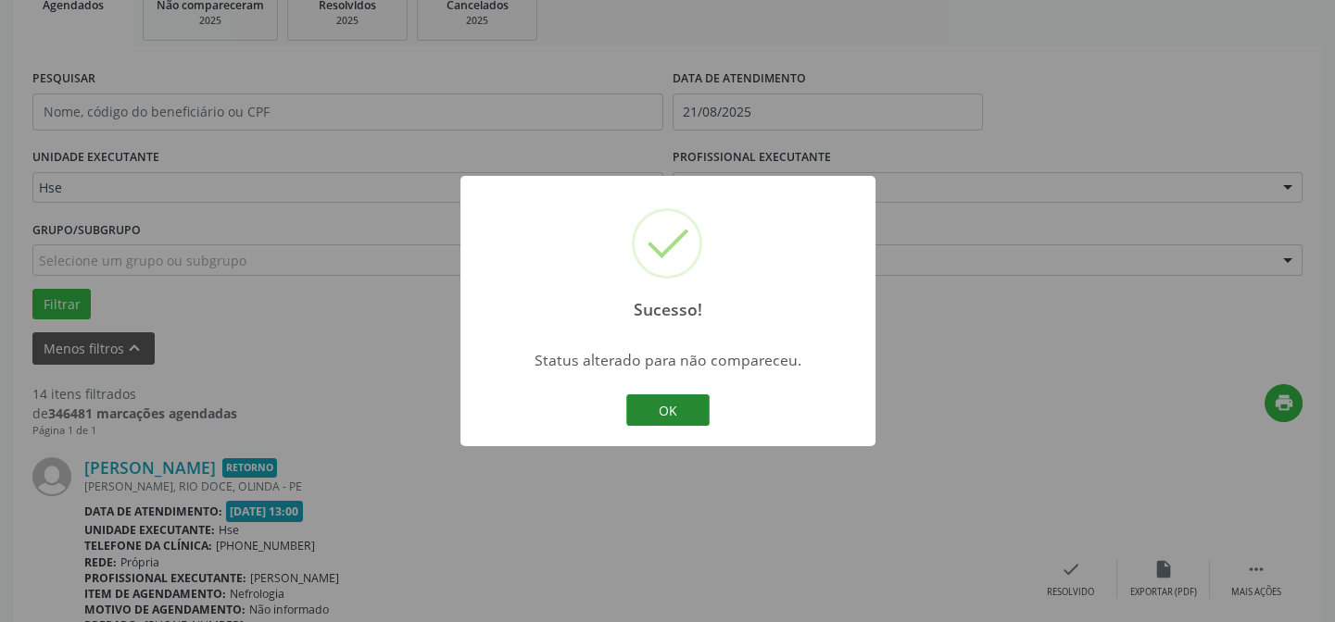
click at [700, 407] on button "OK" at bounding box center [667, 410] width 83 height 31
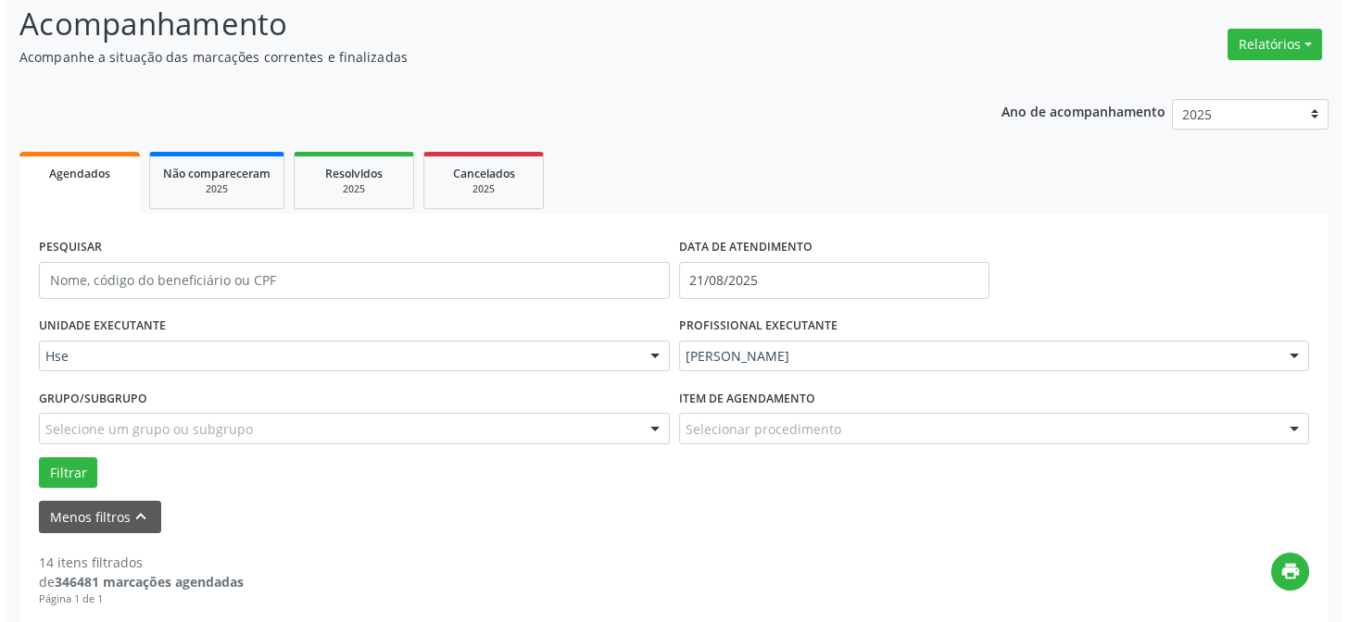
scroll to position [0, 0]
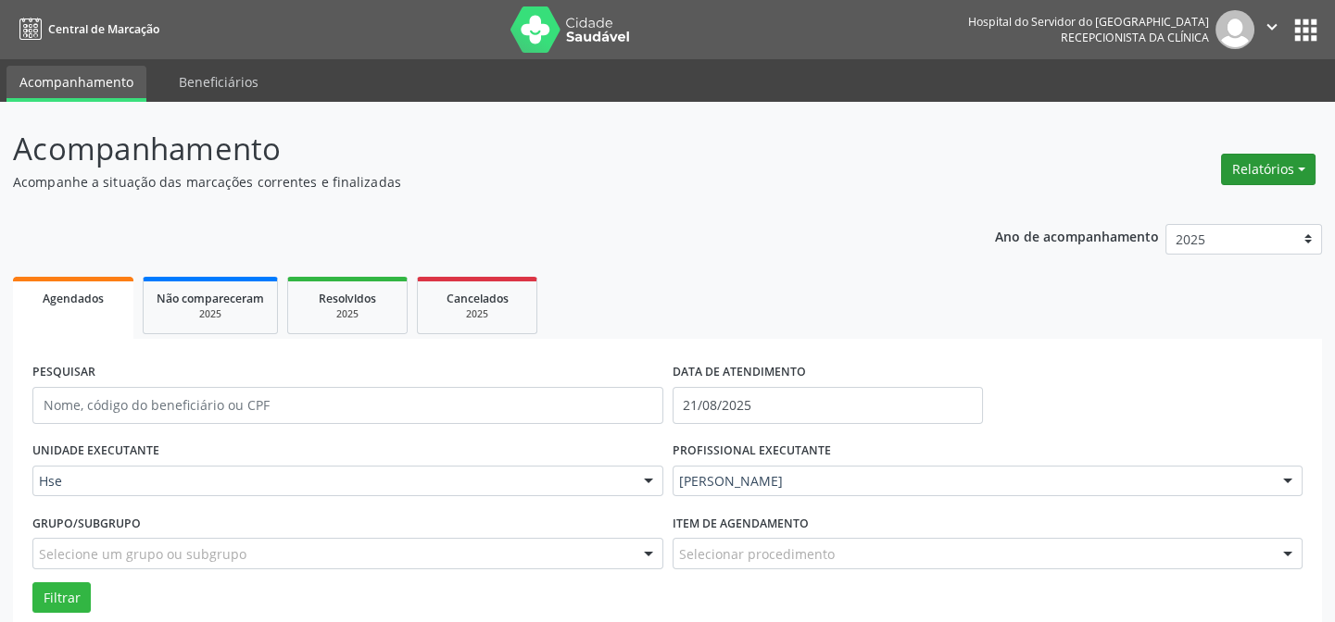
click at [1229, 169] on button "Relatórios" at bounding box center [1268, 169] width 94 height 31
click at [1185, 208] on link "Agendamentos" at bounding box center [1220, 208] width 199 height 26
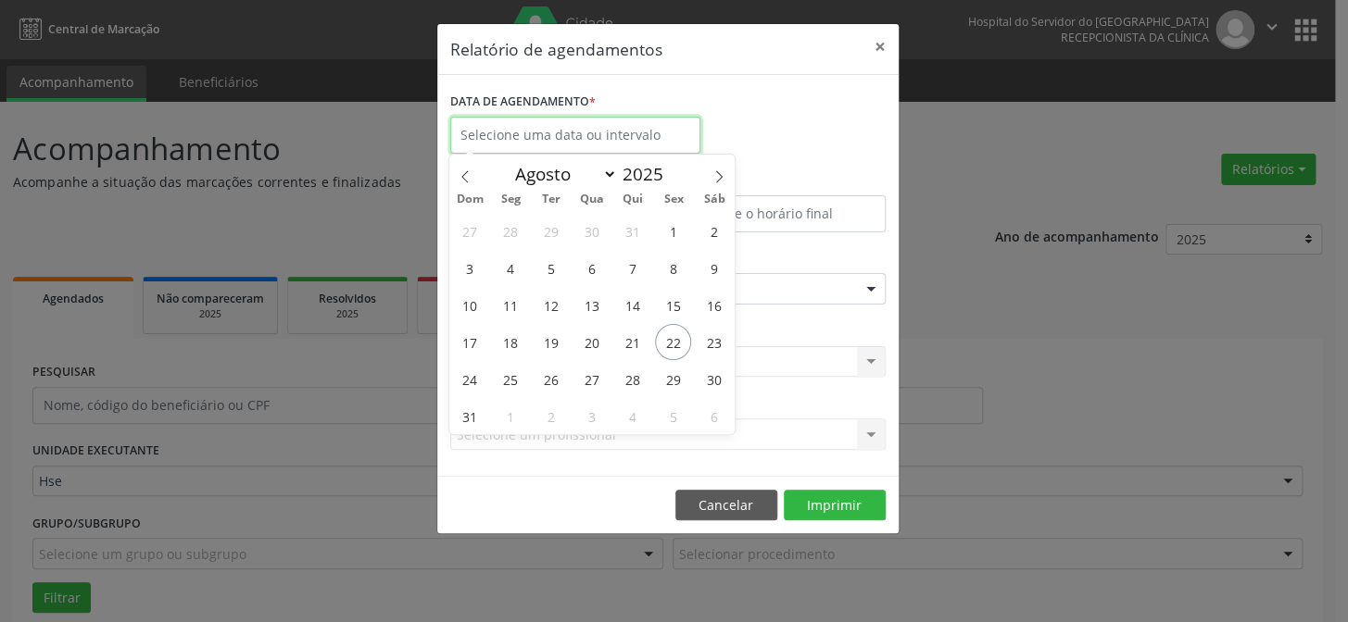
click at [567, 120] on input "text" at bounding box center [575, 135] width 250 height 37
click at [674, 341] on span "22" at bounding box center [673, 342] width 36 height 36
type input "[DATE]"
click at [674, 341] on span "22" at bounding box center [673, 342] width 36 height 36
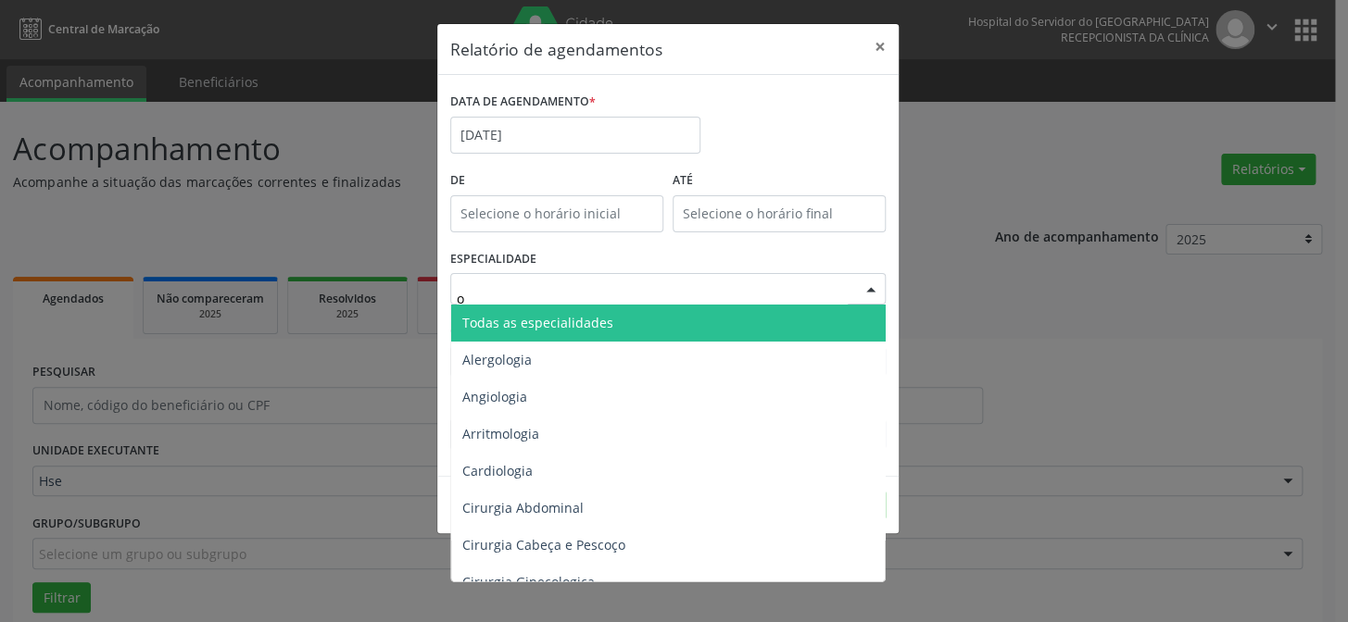
type input "of"
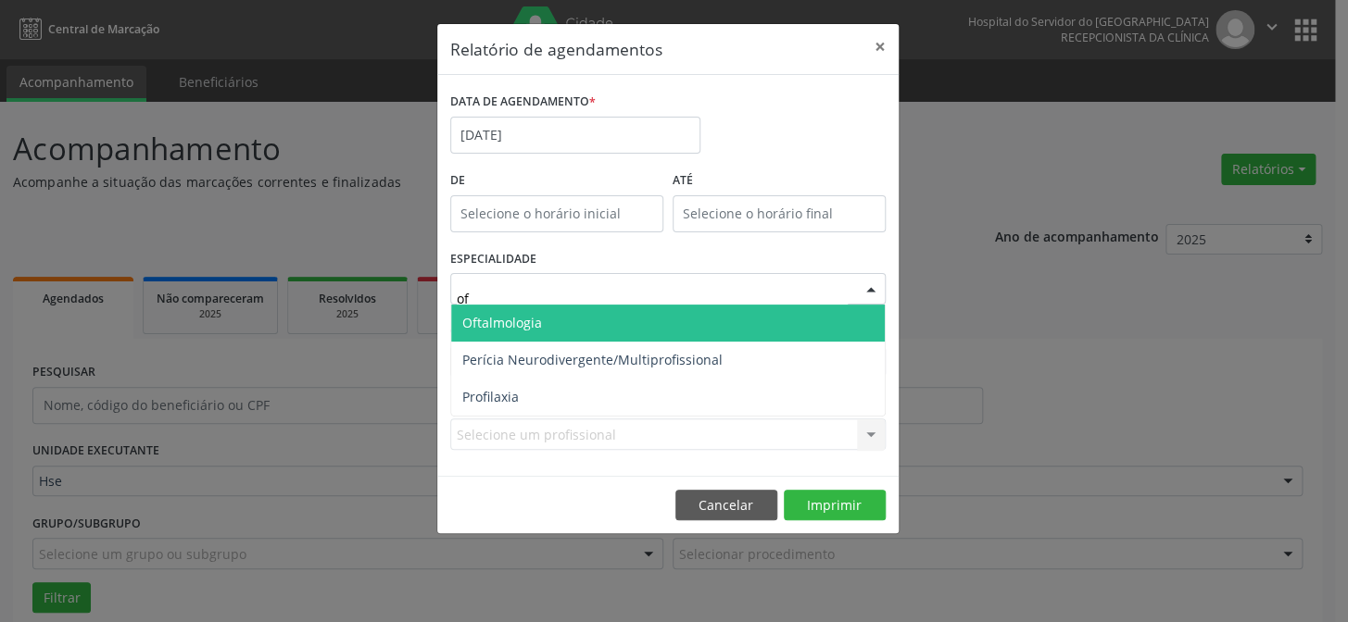
click at [477, 324] on span "Oftalmologia" at bounding box center [502, 323] width 80 height 18
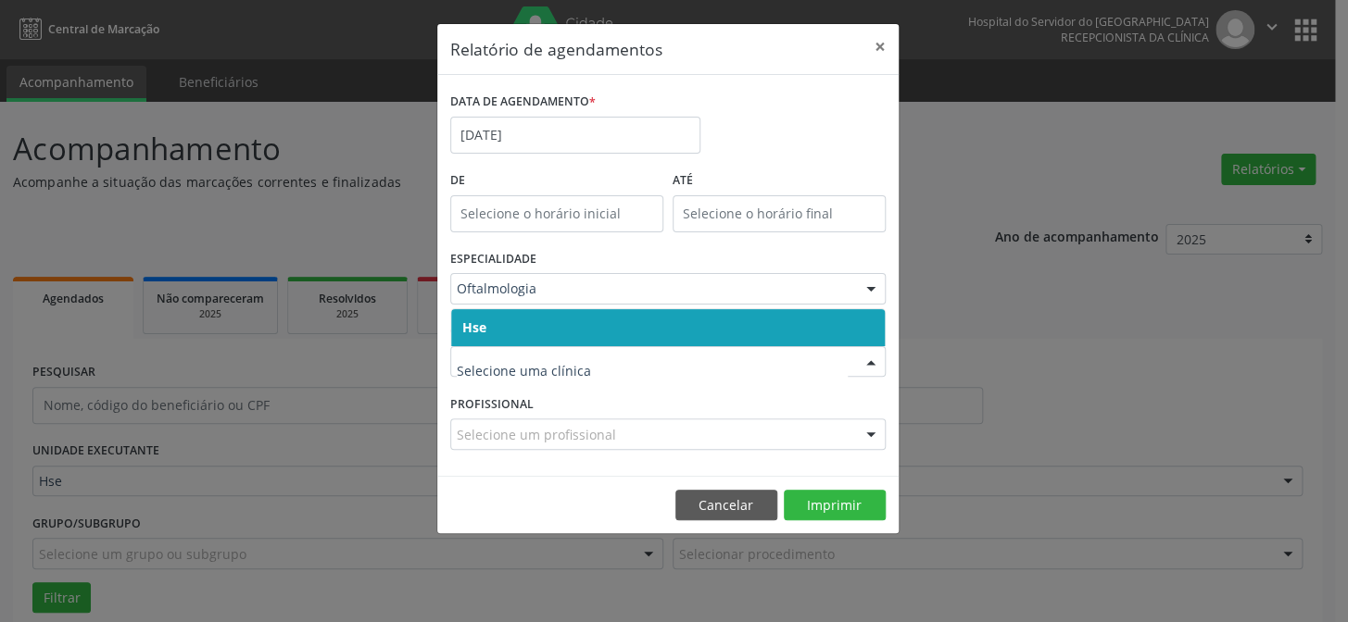
click at [498, 372] on input "text" at bounding box center [652, 371] width 391 height 37
click at [506, 334] on span "Hse" at bounding box center [668, 327] width 434 height 37
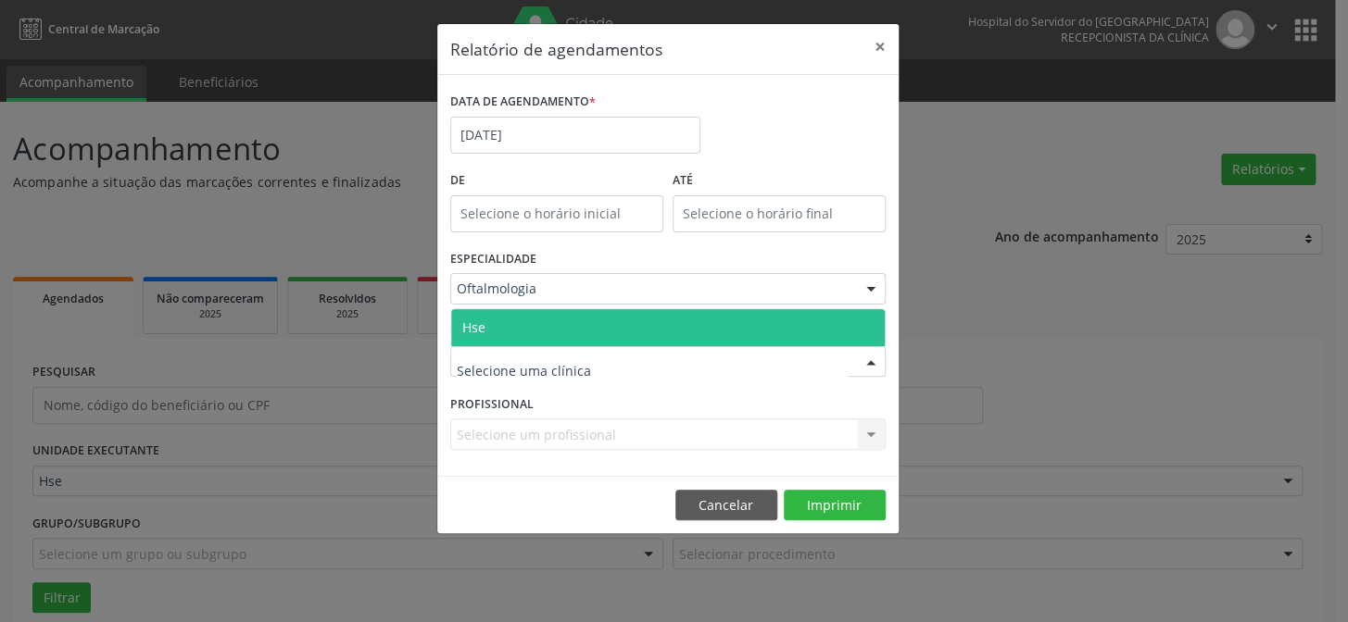
click at [496, 332] on span "Hse" at bounding box center [668, 327] width 434 height 37
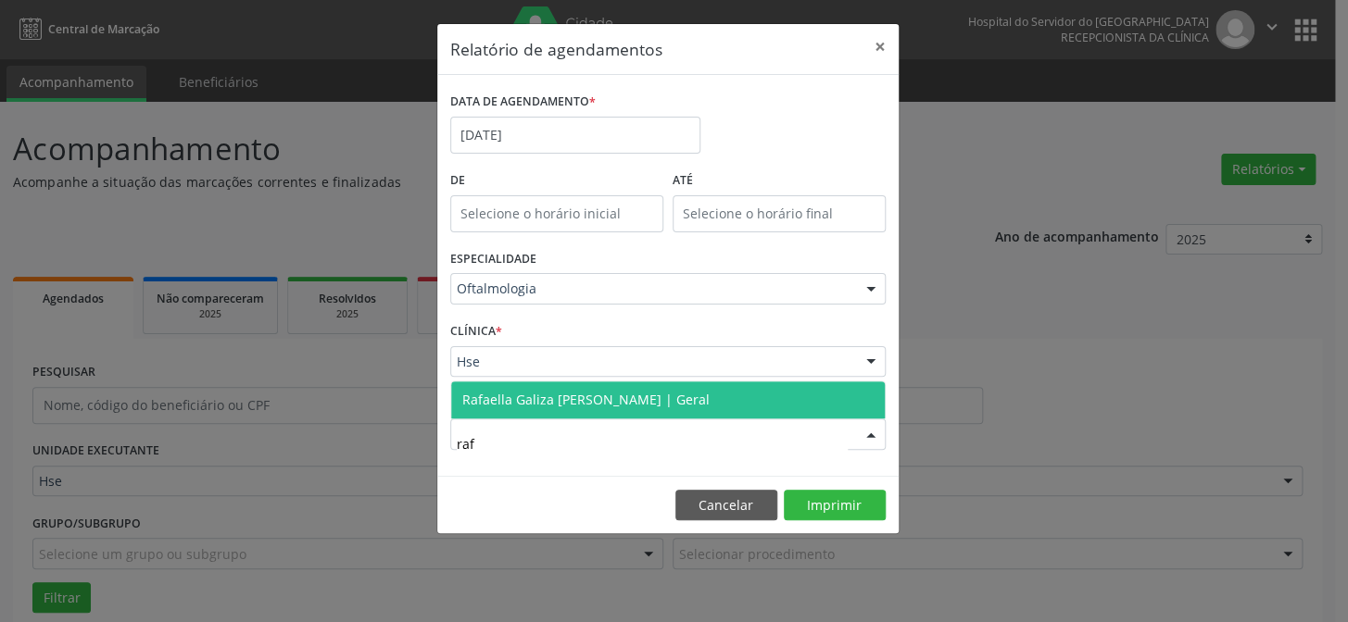
type input "rafa"
click at [547, 416] on span "Rafaella Galiza [PERSON_NAME] | Geral" at bounding box center [668, 400] width 434 height 37
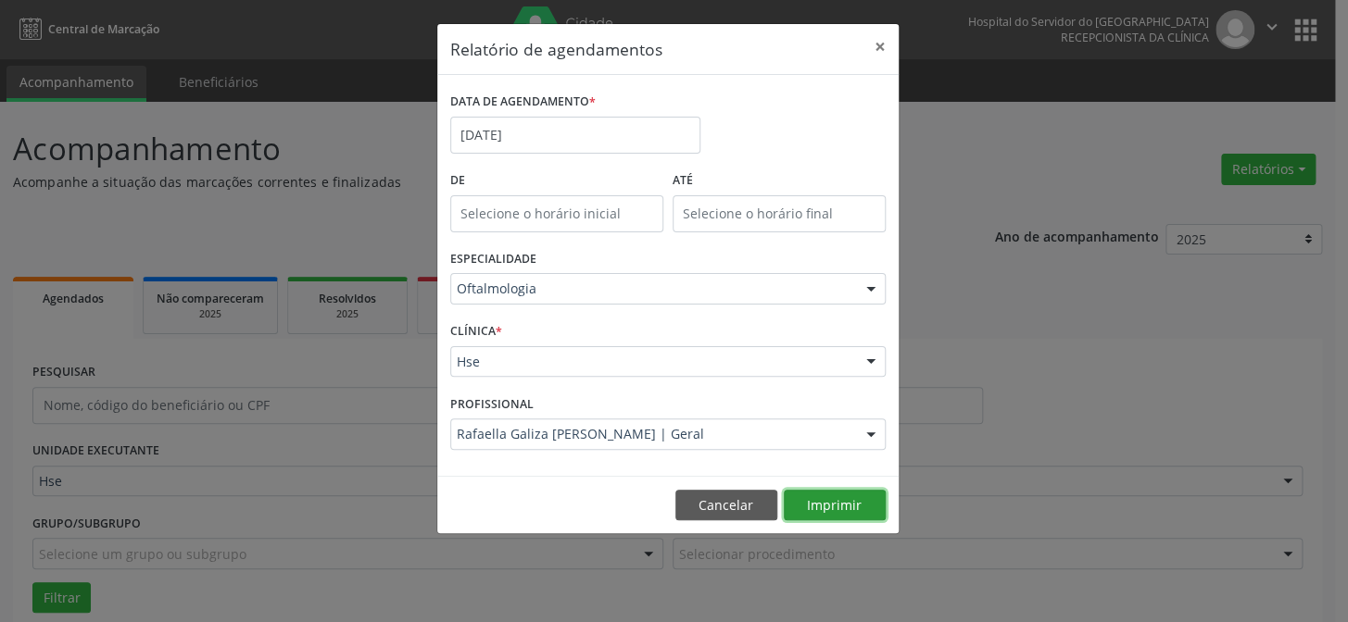
click at [819, 497] on button "Imprimir" at bounding box center [835, 505] width 102 height 31
